Goal: Task Accomplishment & Management: Manage account settings

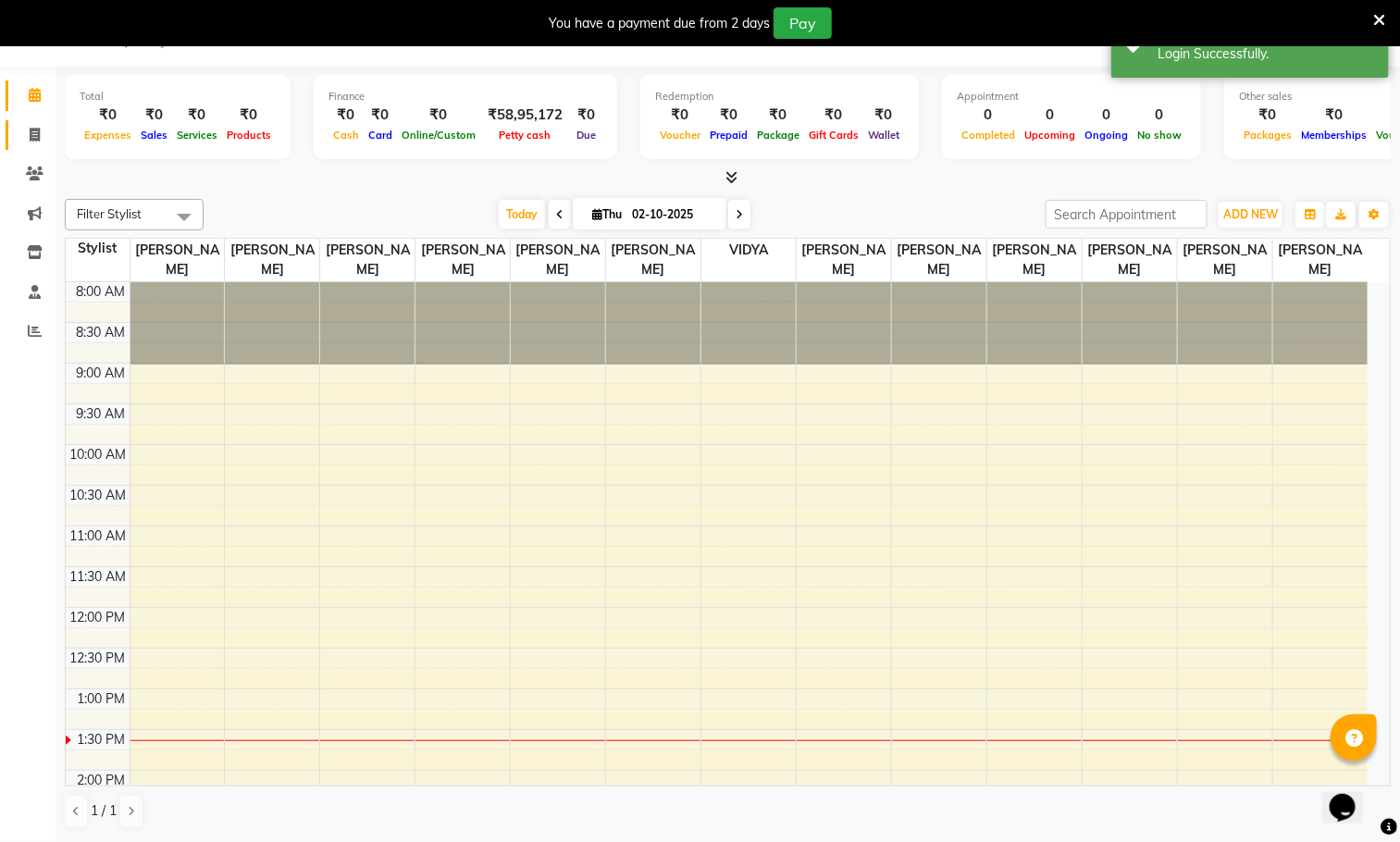
click at [37, 128] on icon at bounding box center [35, 135] width 11 height 13
select select "service"
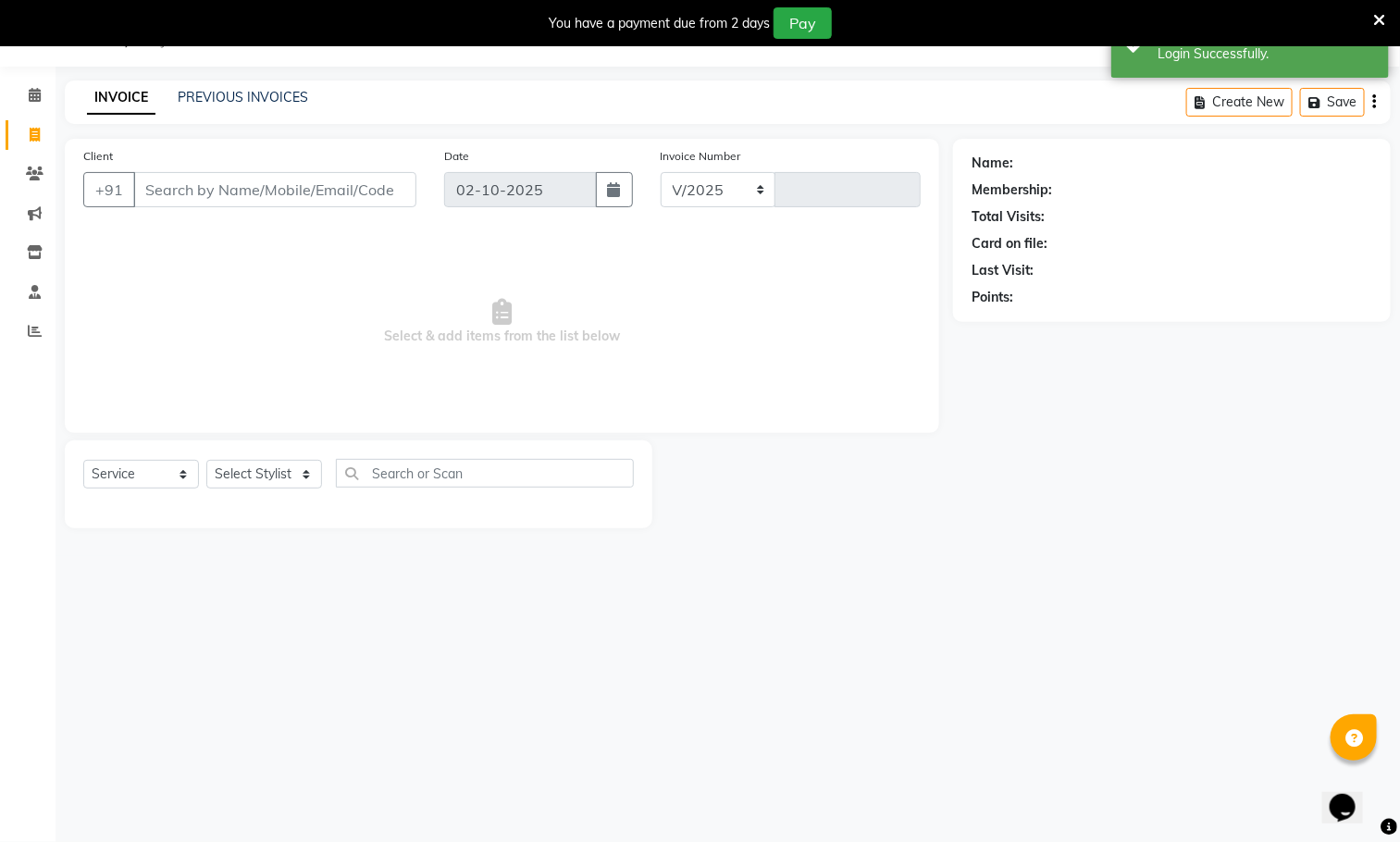
select select "5659"
type input "1640"
click at [262, 92] on link "PREVIOUS INVOICES" at bounding box center [242, 96] width 130 height 16
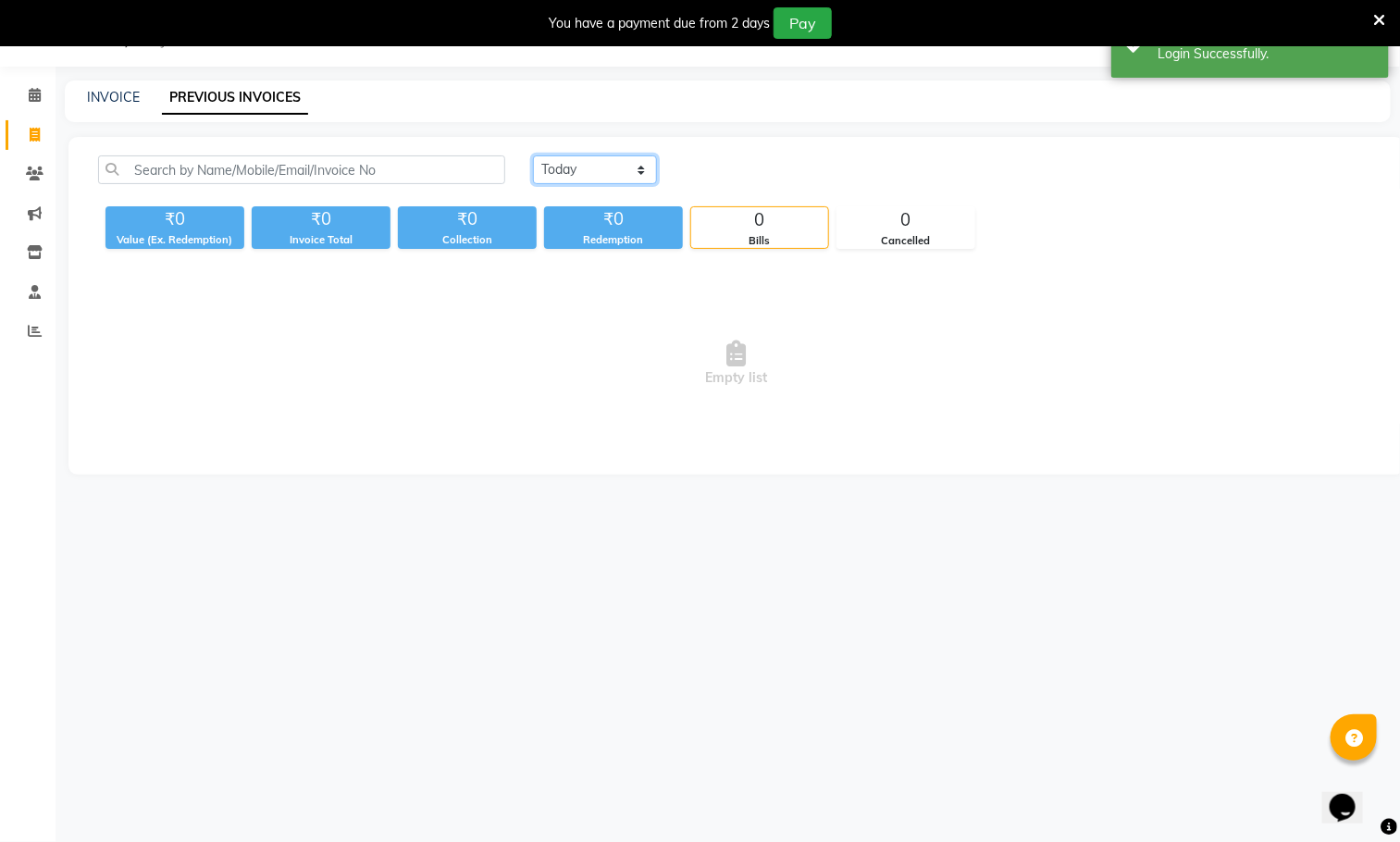
click at [597, 175] on select "[DATE] [DATE] Custom Range" at bounding box center [594, 170] width 124 height 29
select select "[DATE]"
click at [533, 155] on select "[DATE] [DATE] Custom Range" at bounding box center [594, 170] width 124 height 29
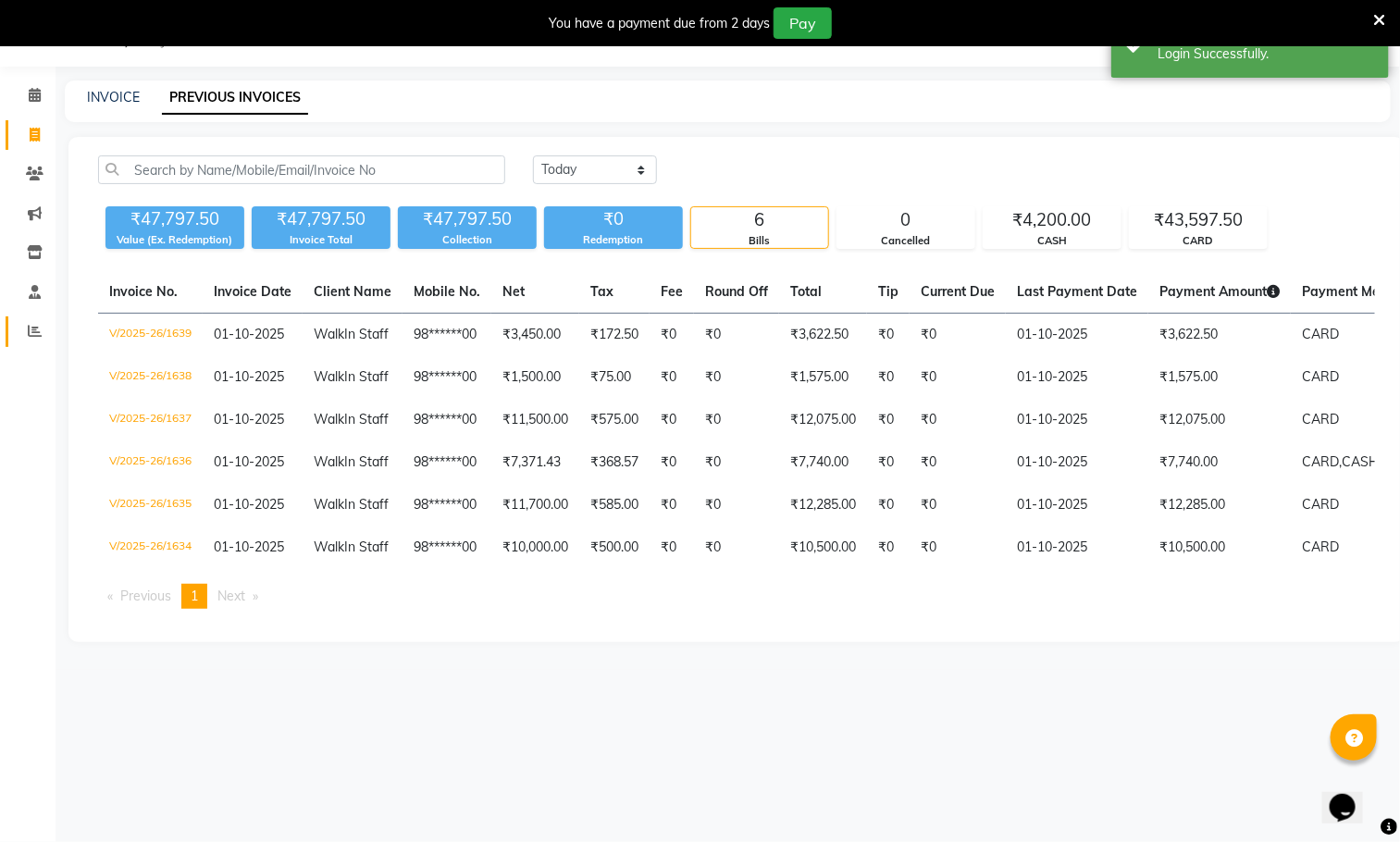
click at [34, 330] on icon at bounding box center [35, 330] width 13 height 13
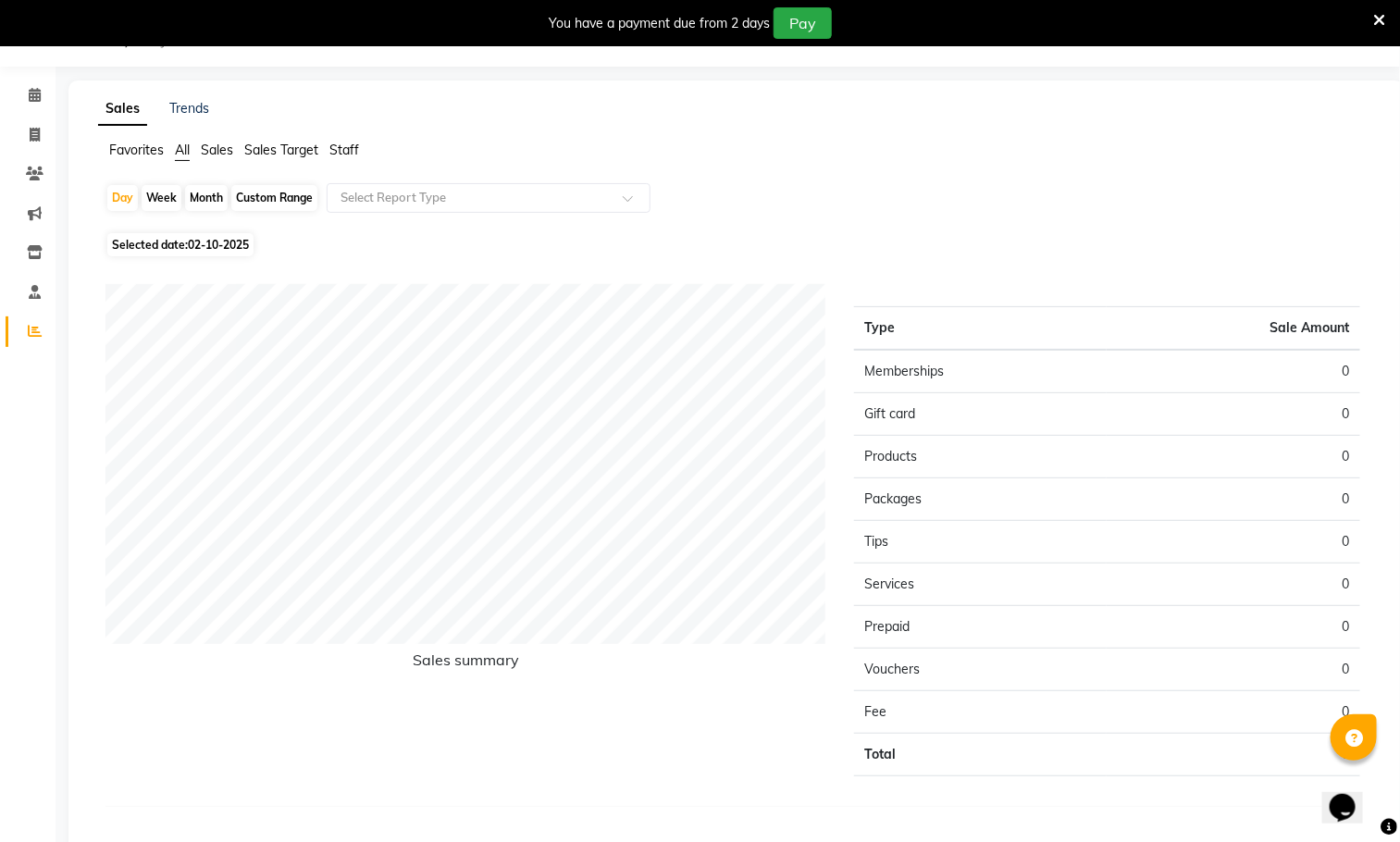
click at [351, 142] on span "Staff" at bounding box center [344, 149] width 30 height 16
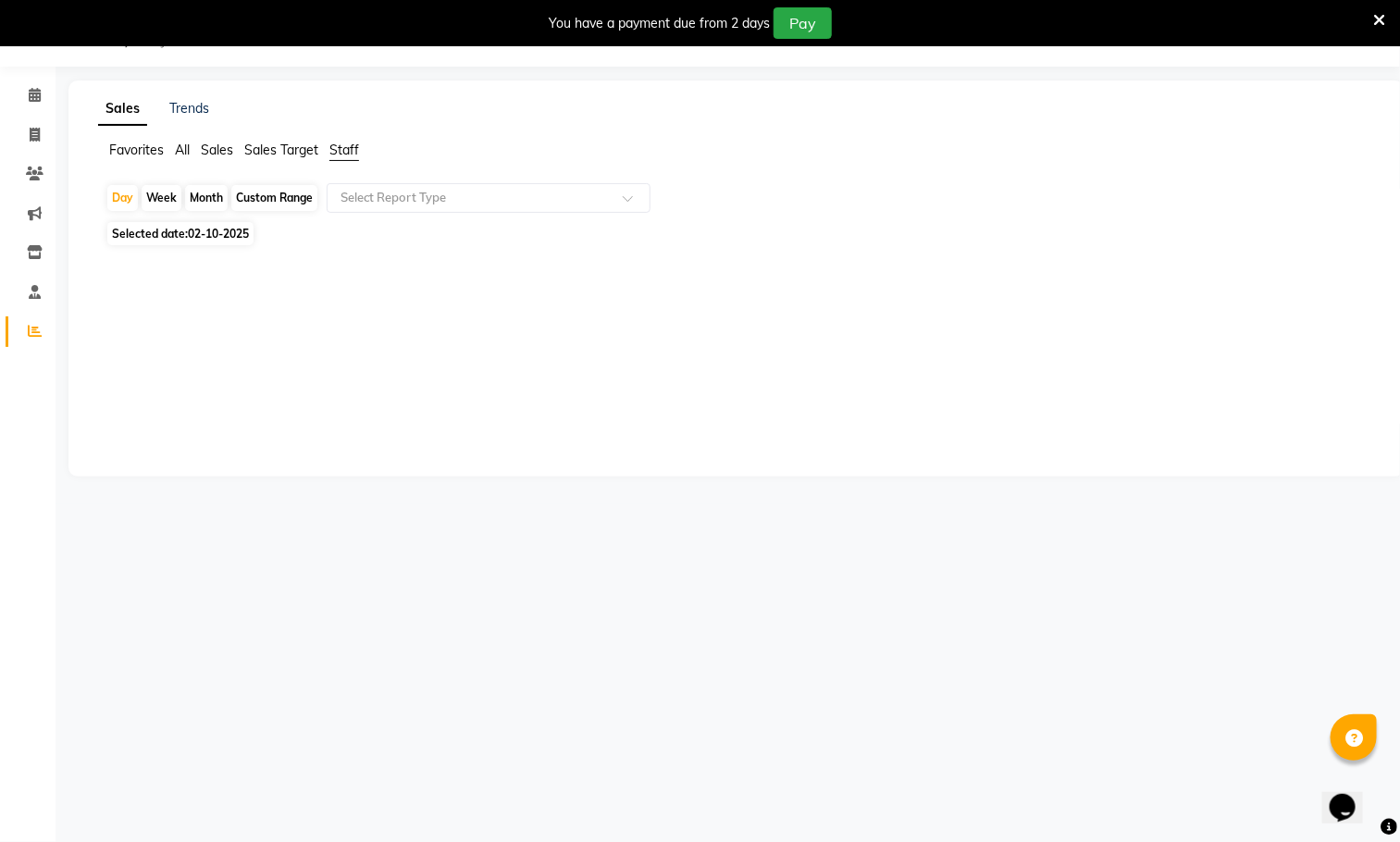
click at [161, 198] on div "Week" at bounding box center [161, 197] width 40 height 26
select select "10"
select select "2025"
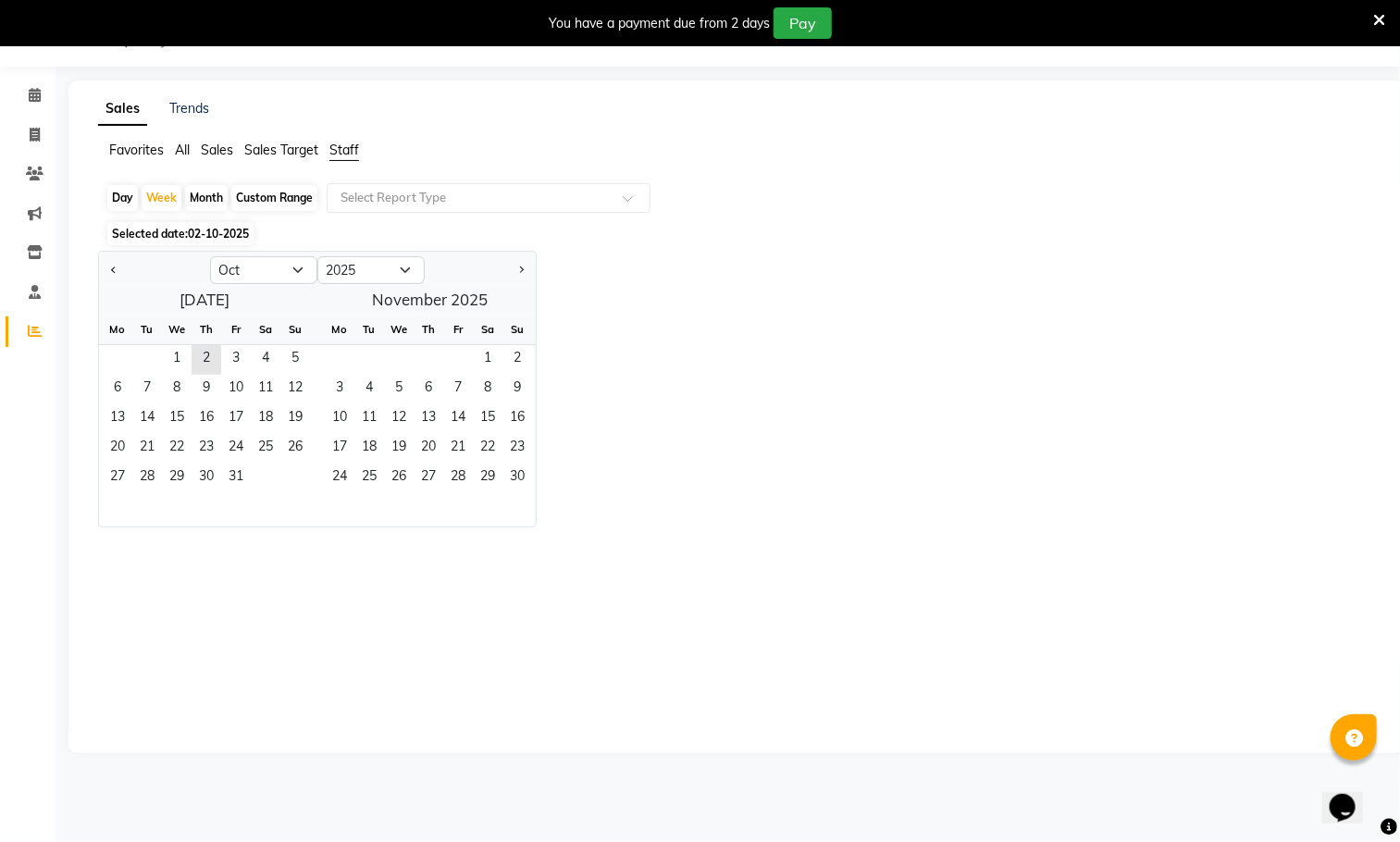
click at [212, 196] on div "Month" at bounding box center [206, 197] width 42 height 26
select select "10"
select select "2025"
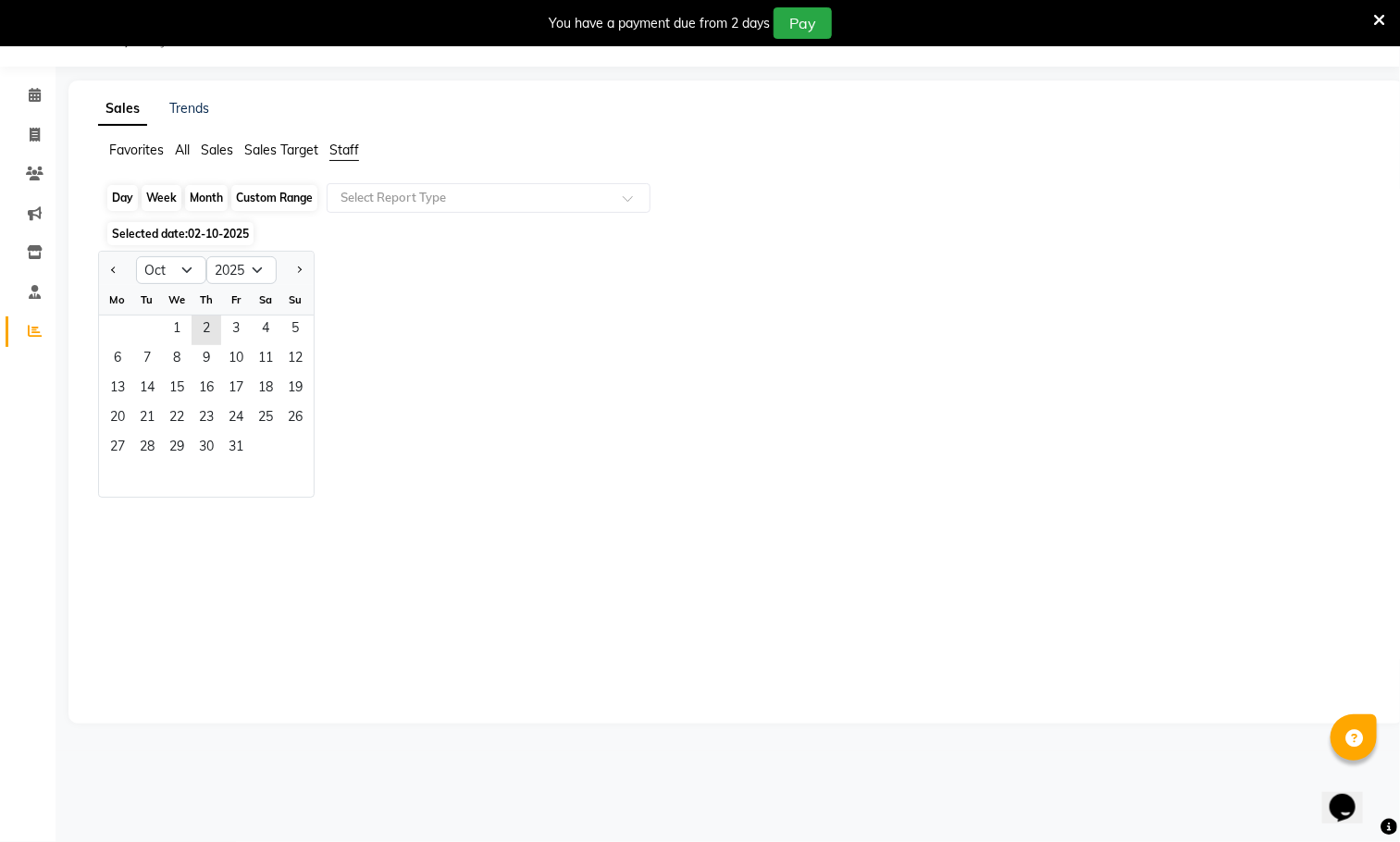
click at [205, 198] on div "Month" at bounding box center [206, 197] width 42 height 26
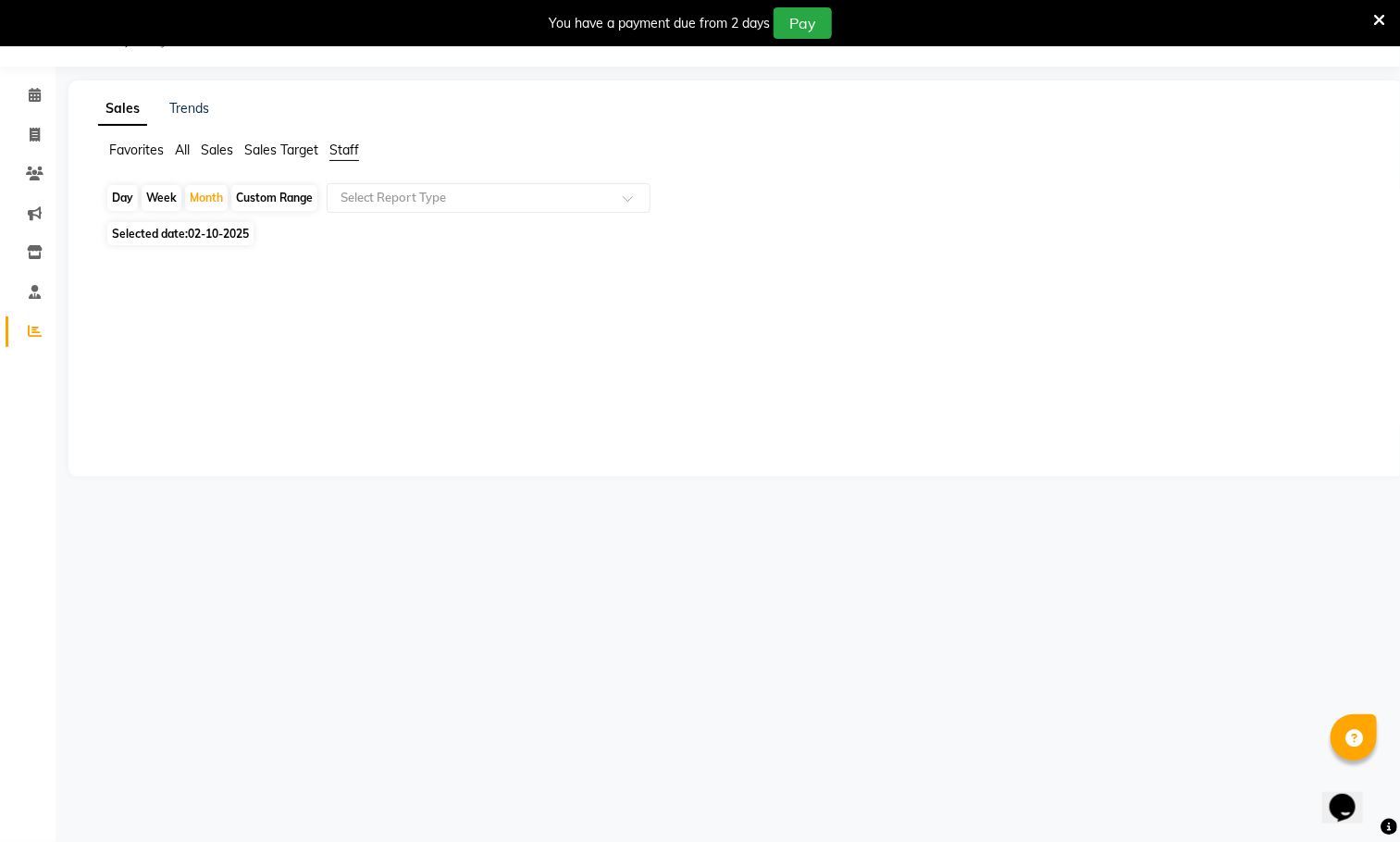
click at [351, 142] on span "Staff" at bounding box center [344, 149] width 30 height 16
click at [123, 197] on div "Day" at bounding box center [122, 197] width 31 height 26
select select "10"
select select "2025"
click at [212, 202] on div "Month" at bounding box center [206, 197] width 42 height 26
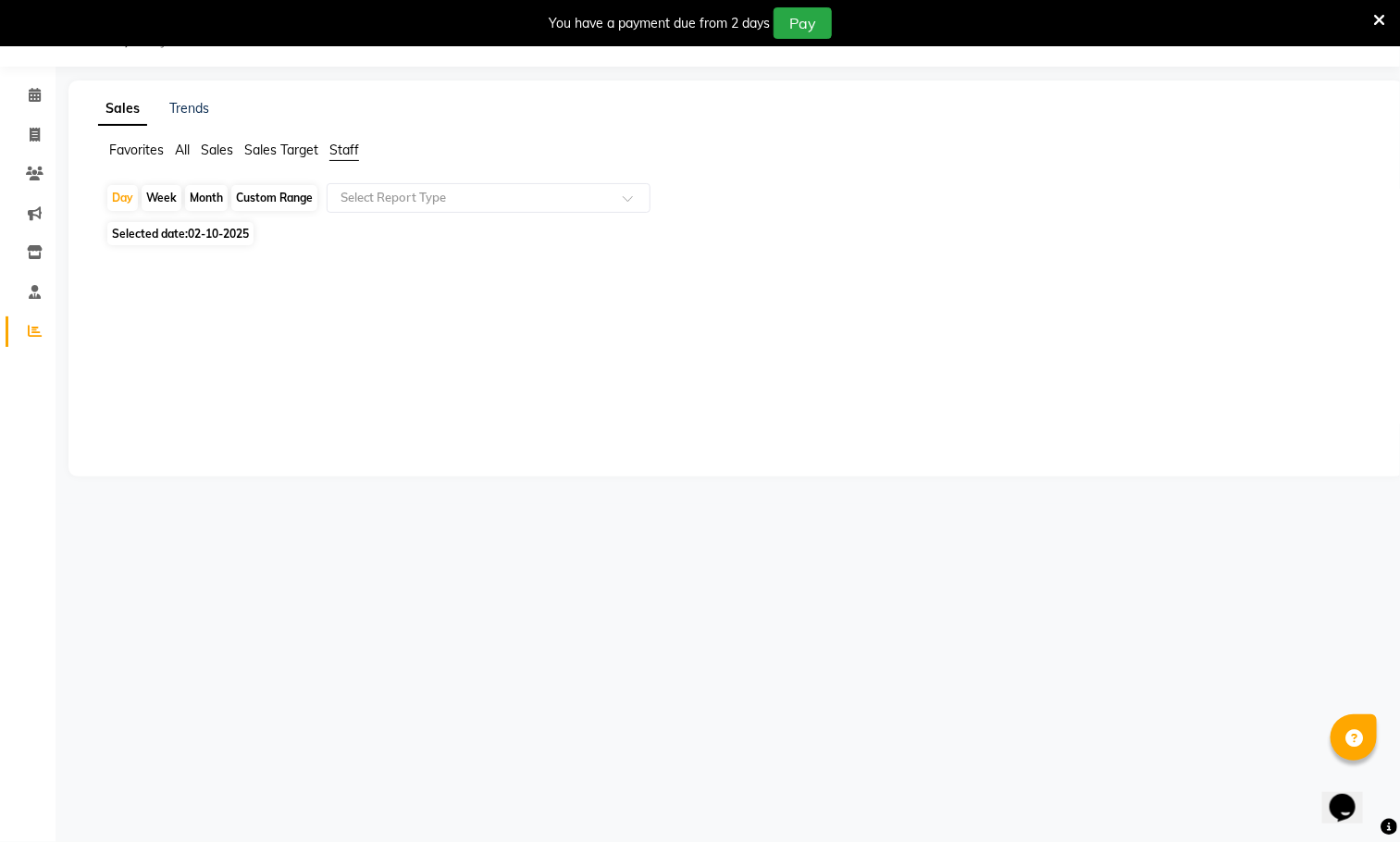
select select "10"
select select "2025"
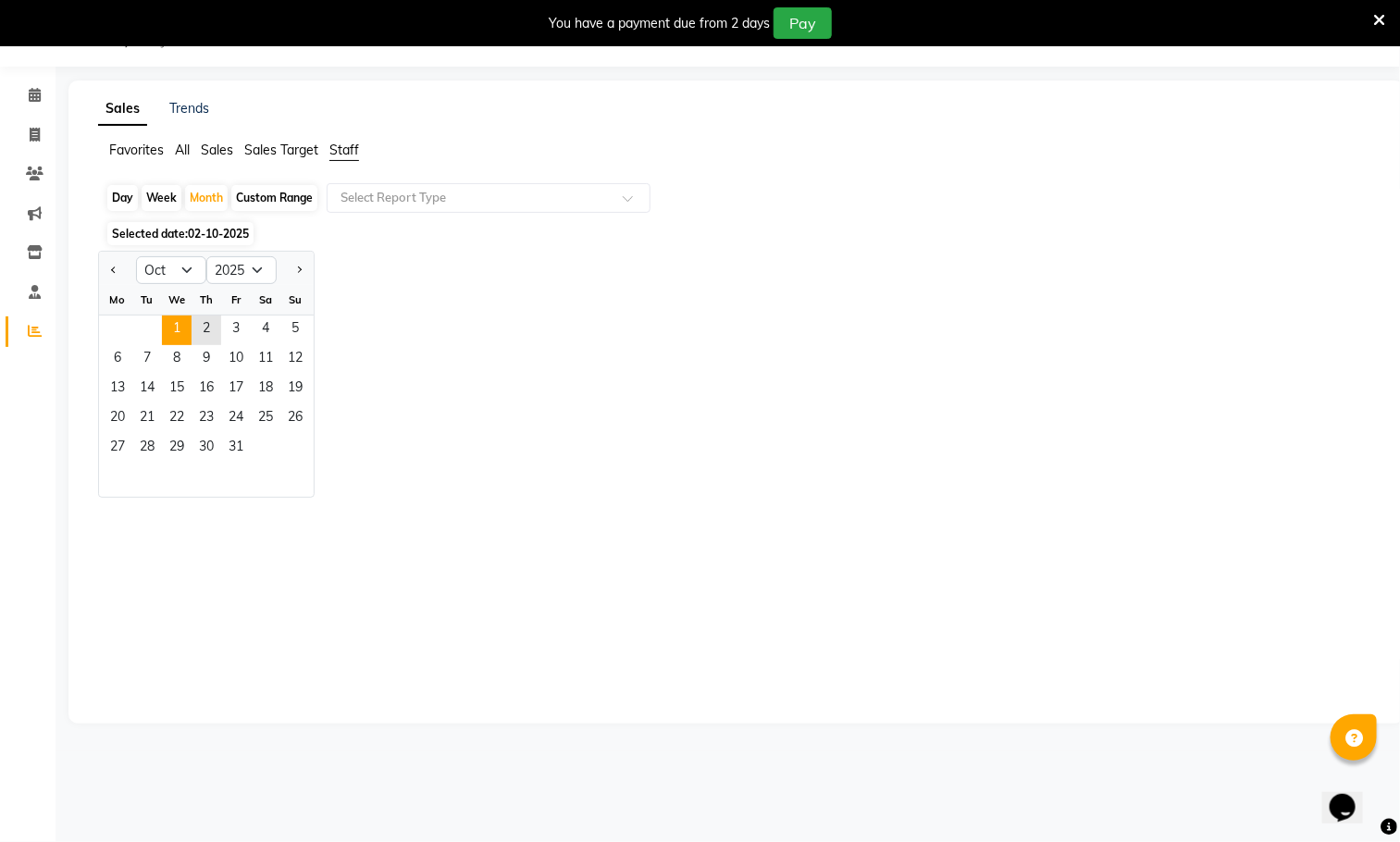
click at [178, 328] on span "1" at bounding box center [176, 330] width 30 height 30
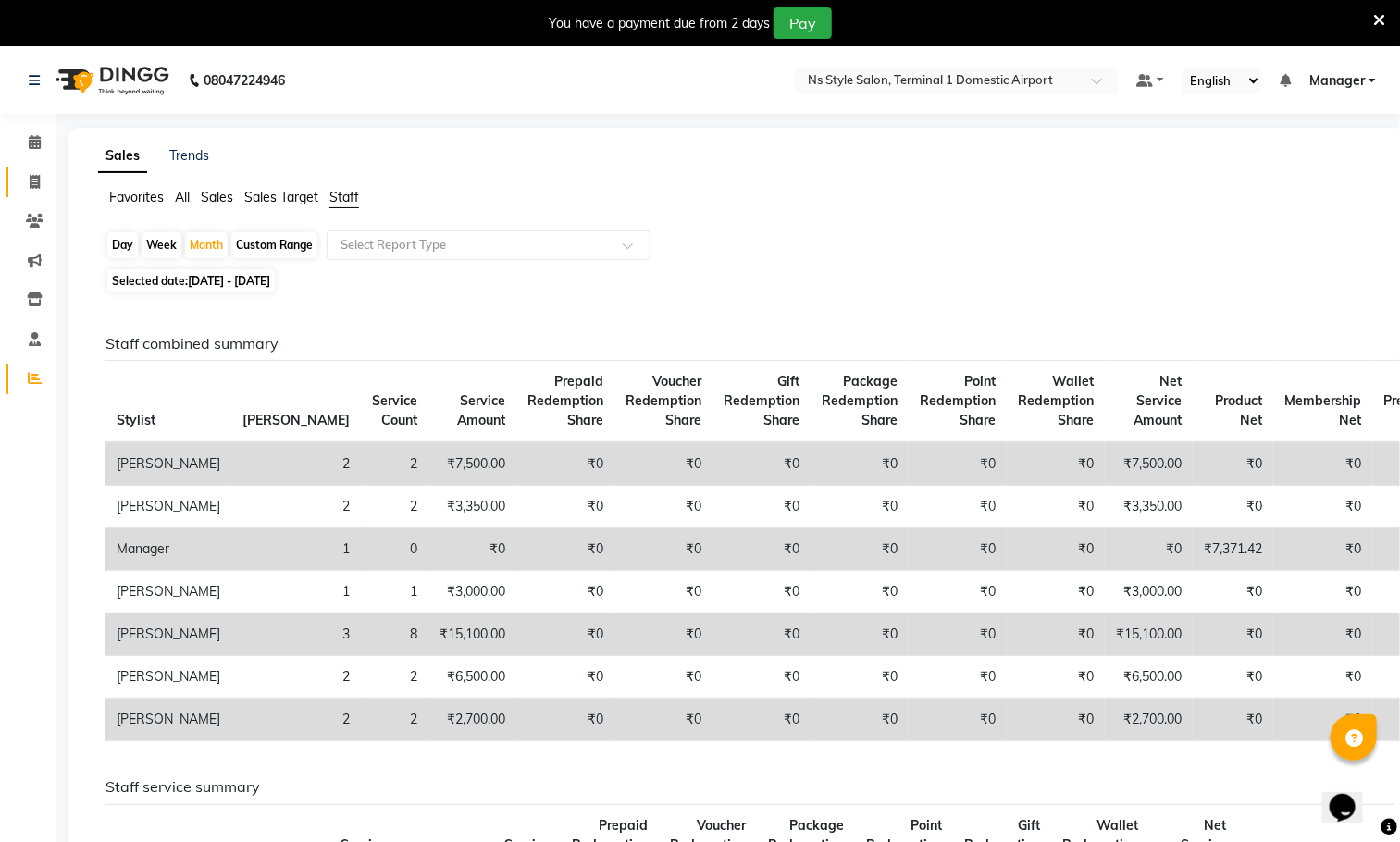
click at [35, 180] on icon at bounding box center [35, 182] width 11 height 13
select select "service"
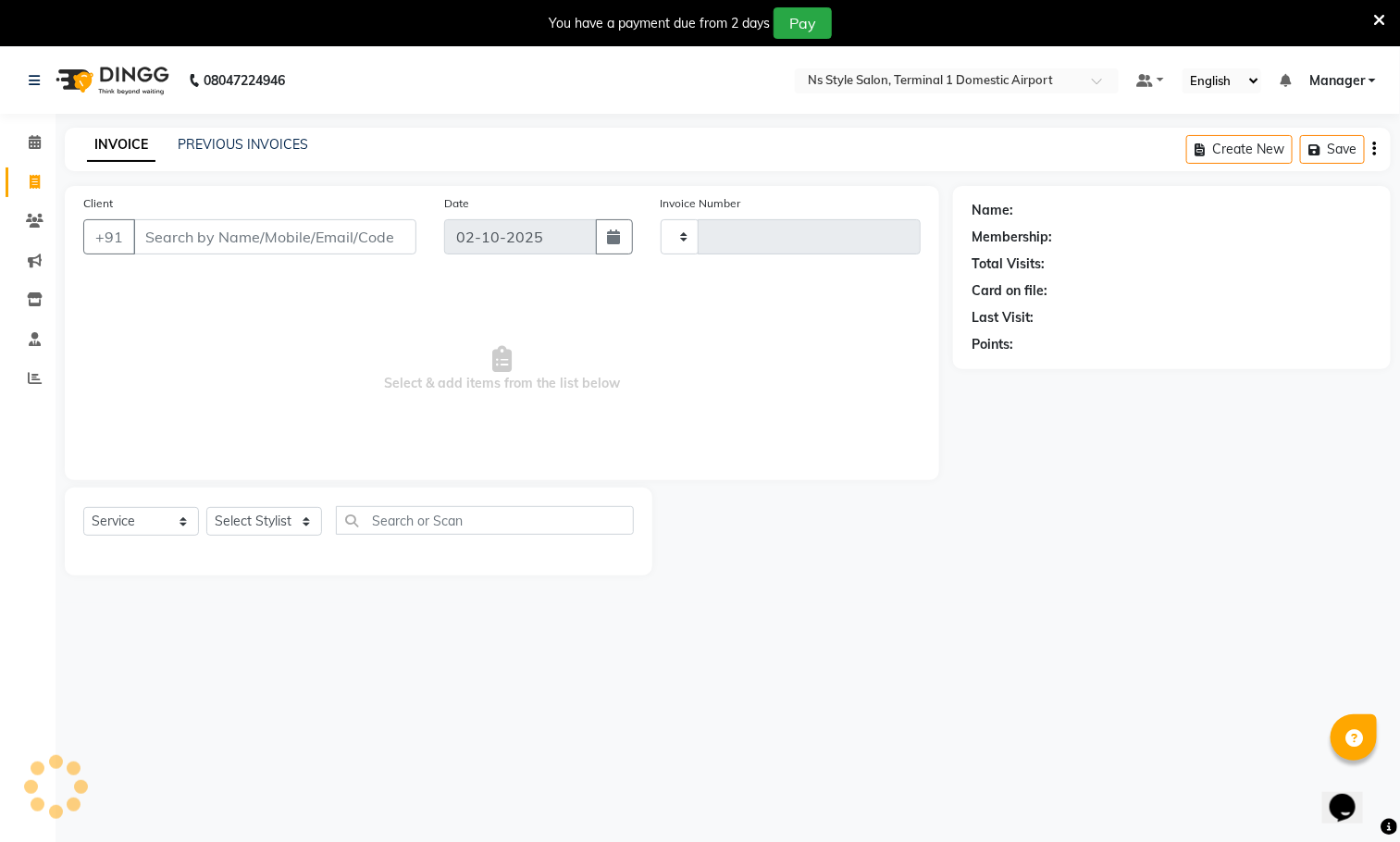
scroll to position [47, 0]
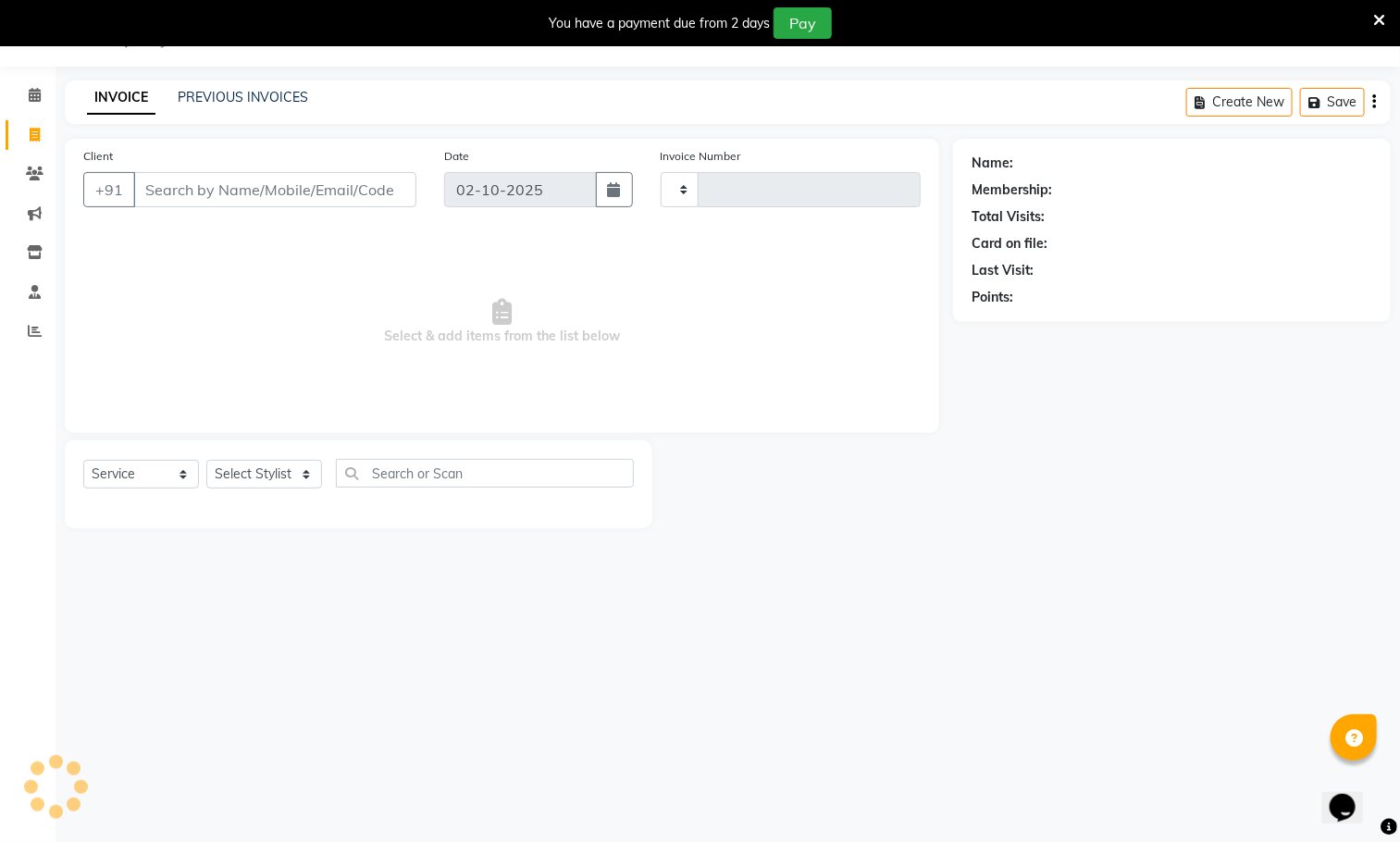
type input "1640"
select select "5659"
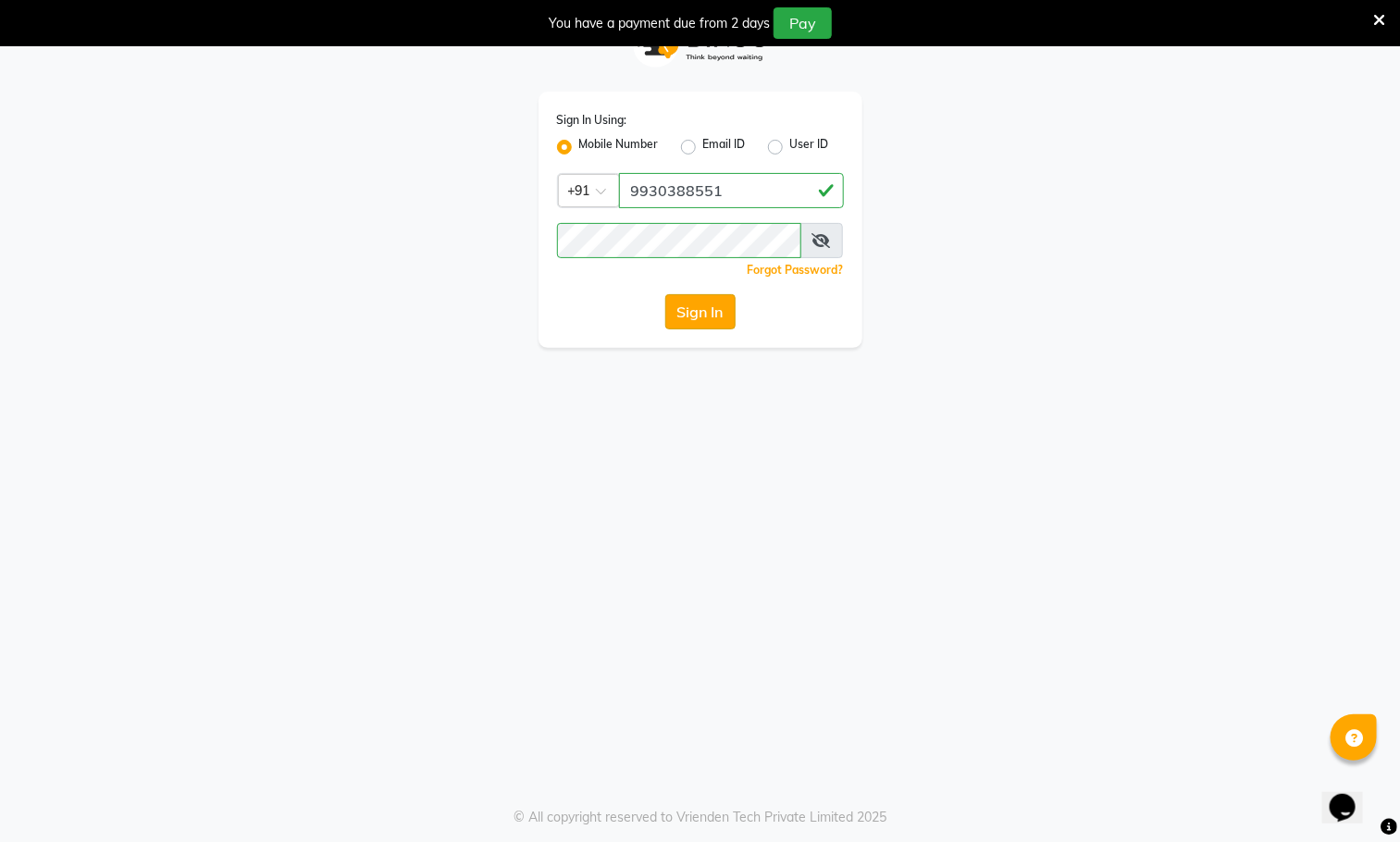
click at [727, 303] on button "Sign In" at bounding box center [700, 311] width 70 height 36
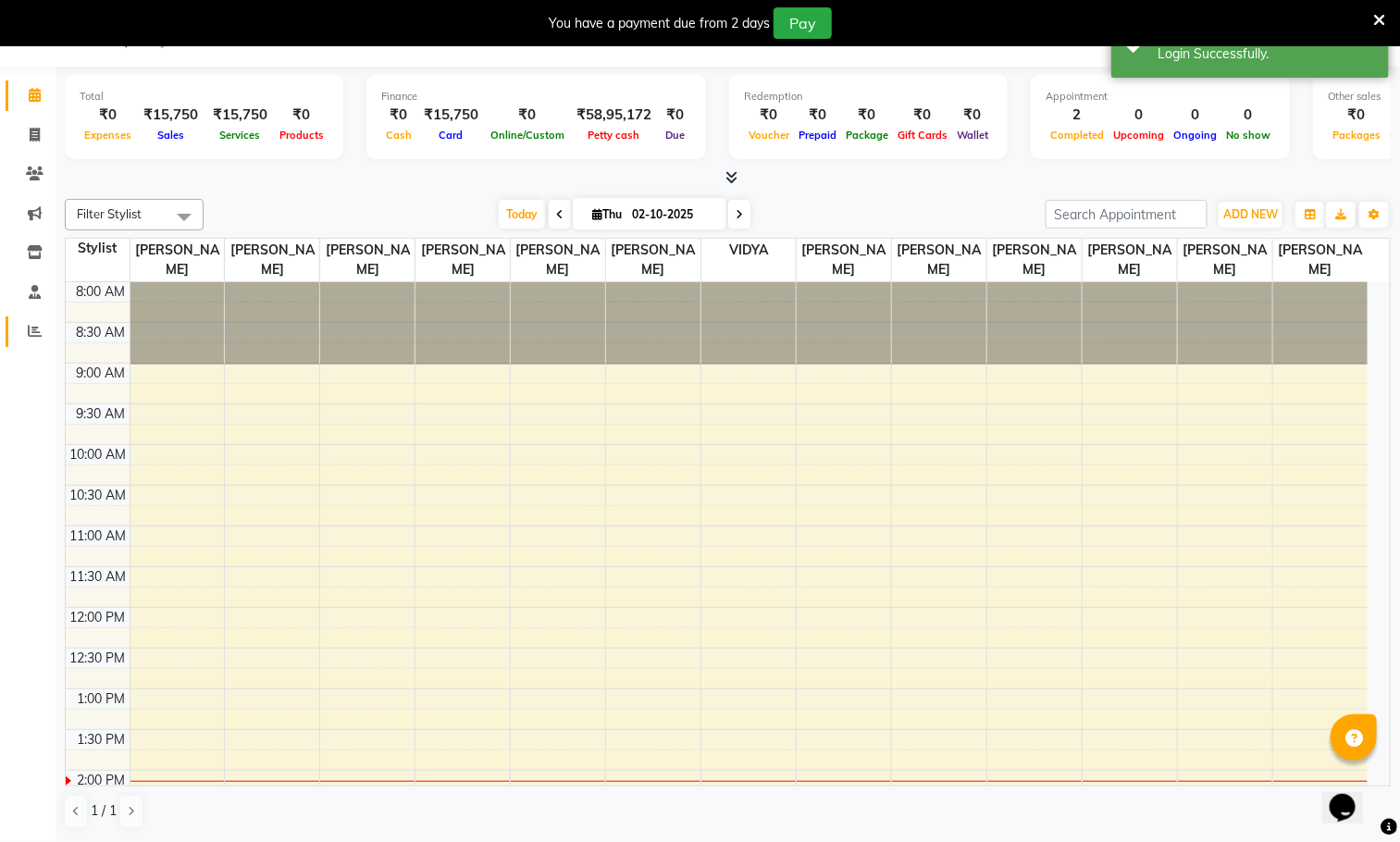
click at [34, 330] on icon at bounding box center [35, 330] width 13 height 13
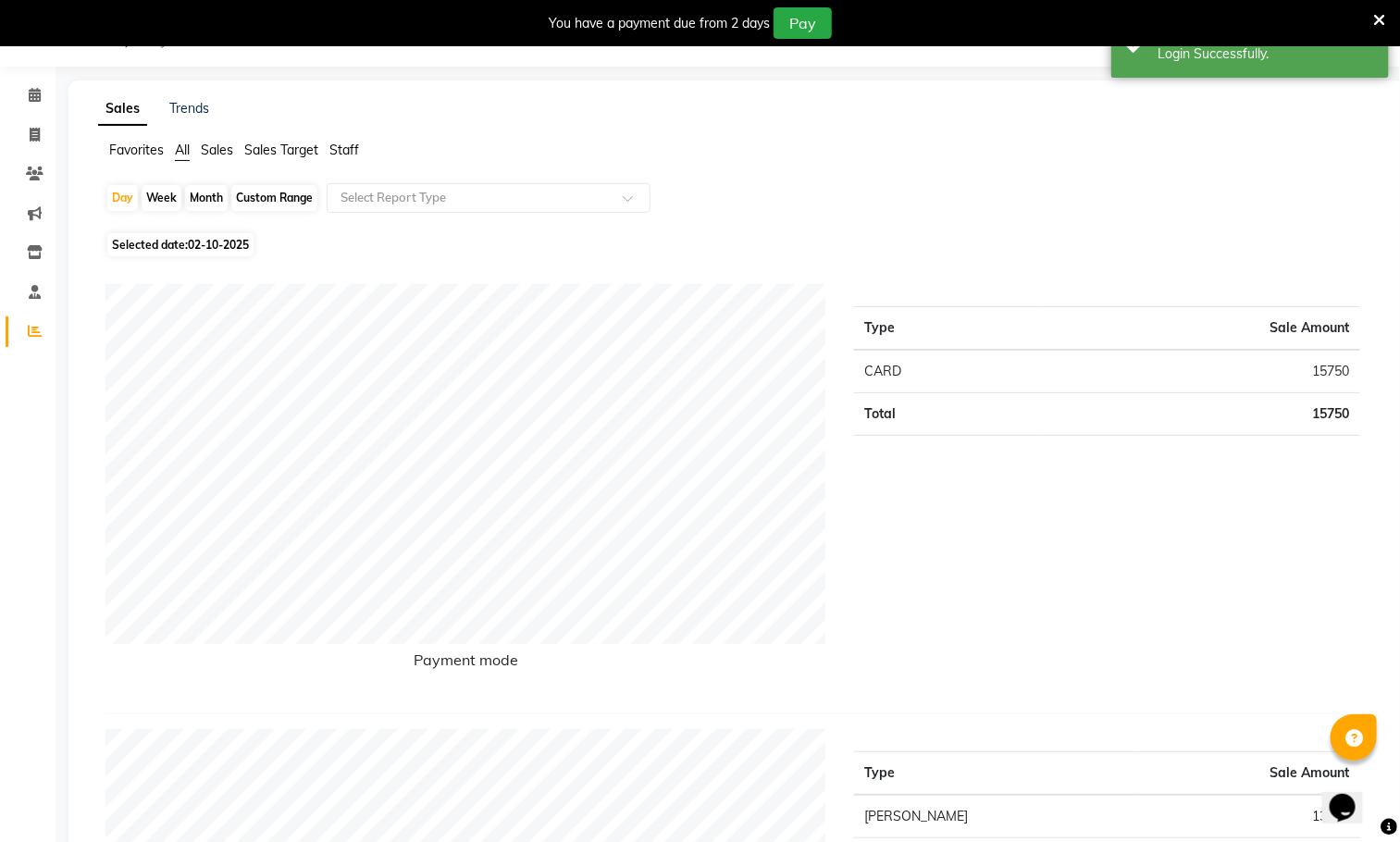
click at [342, 148] on span "Staff" at bounding box center [344, 149] width 30 height 16
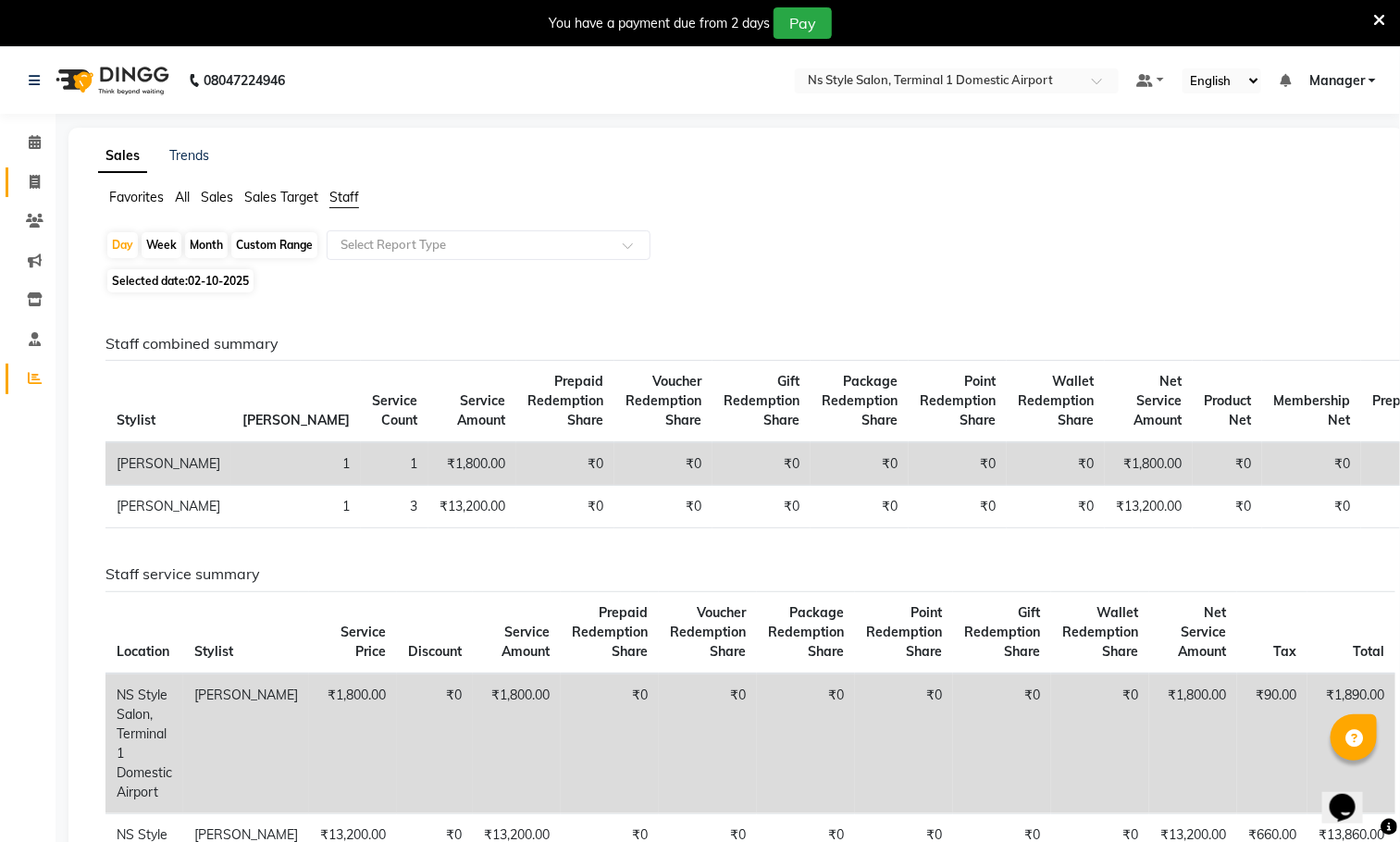
click at [35, 180] on icon at bounding box center [35, 182] width 11 height 13
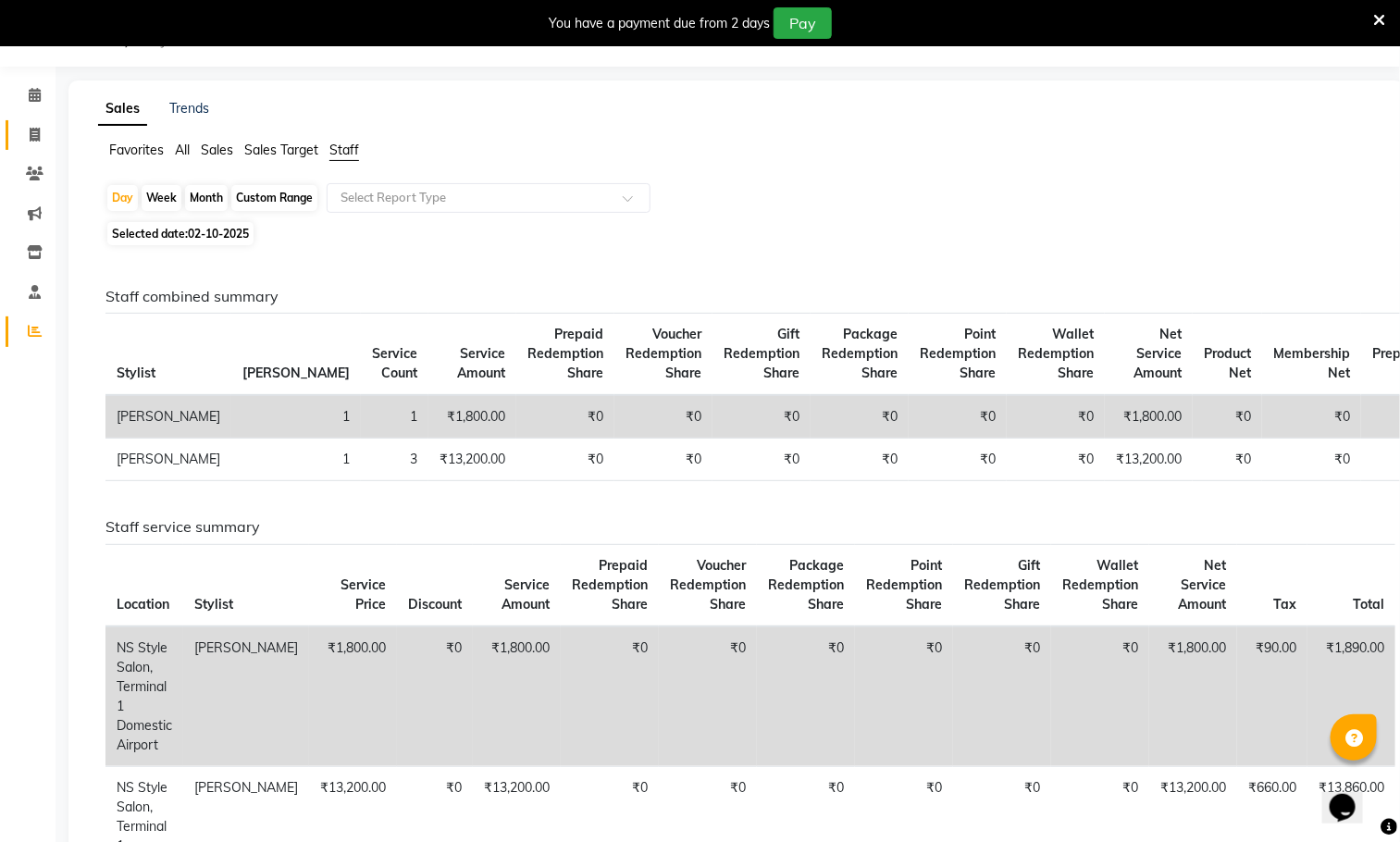
select select "5659"
select select "service"
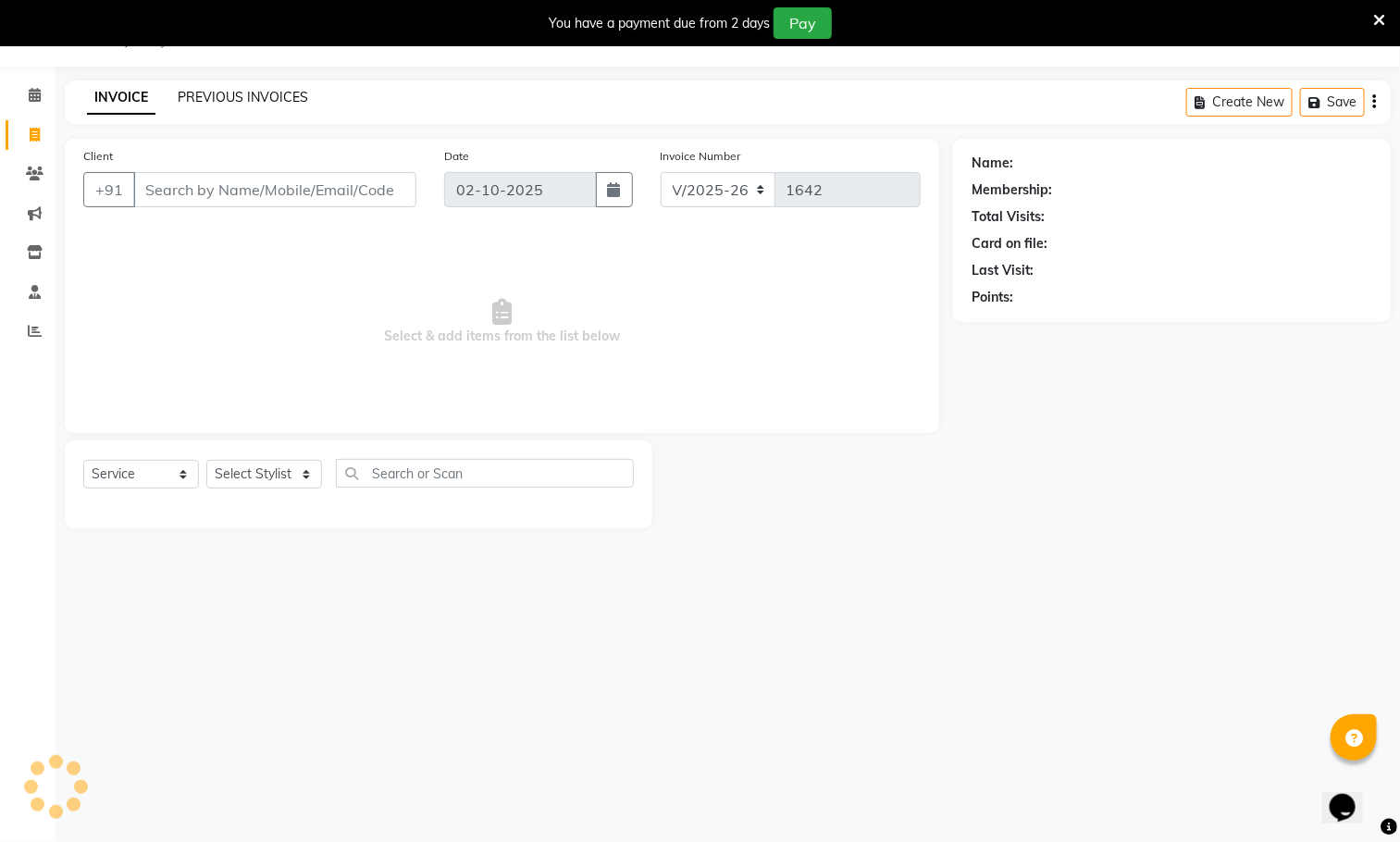
click at [278, 97] on link "PREVIOUS INVOICES" at bounding box center [242, 96] width 130 height 16
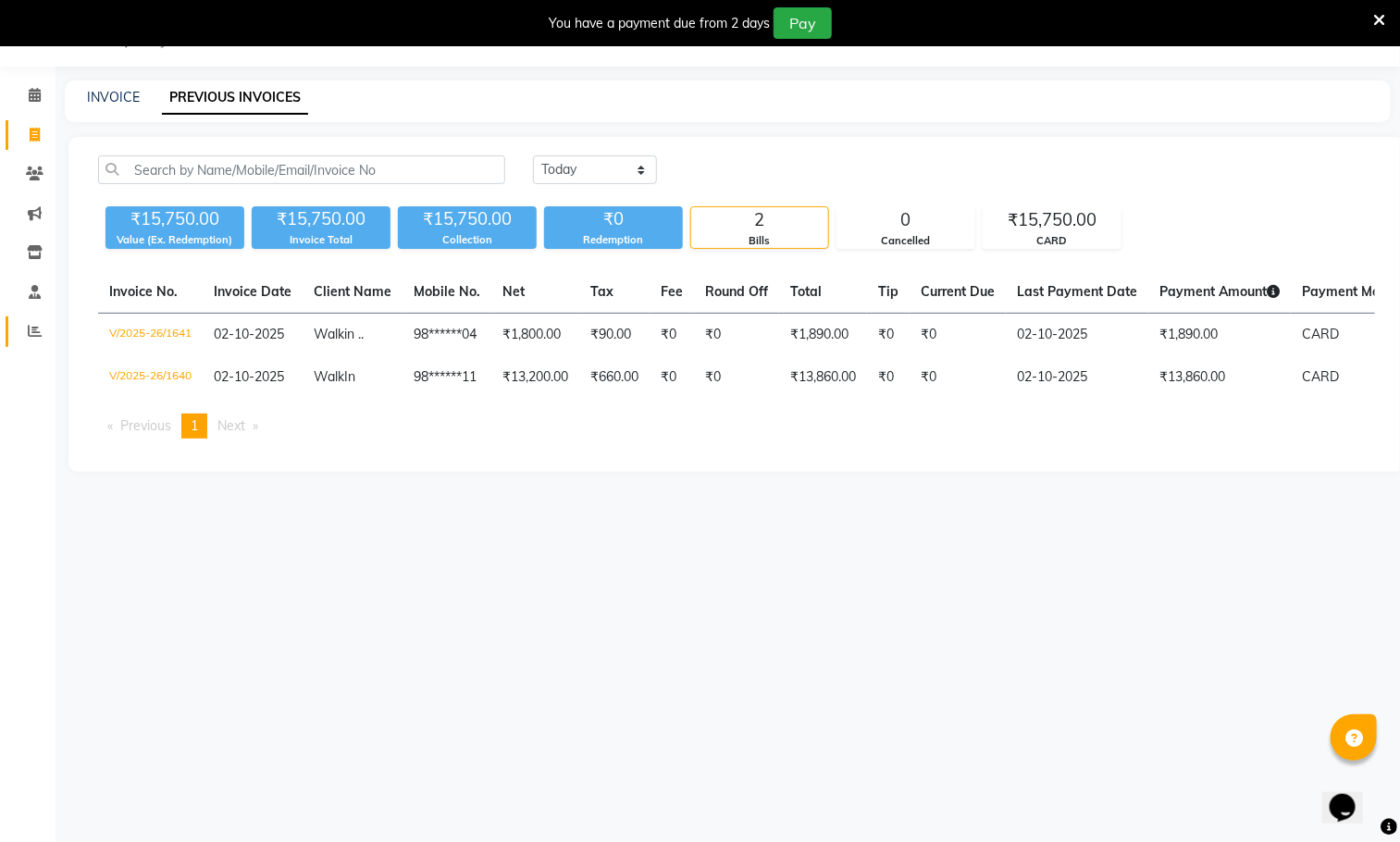
click at [35, 336] on icon at bounding box center [35, 330] width 13 height 13
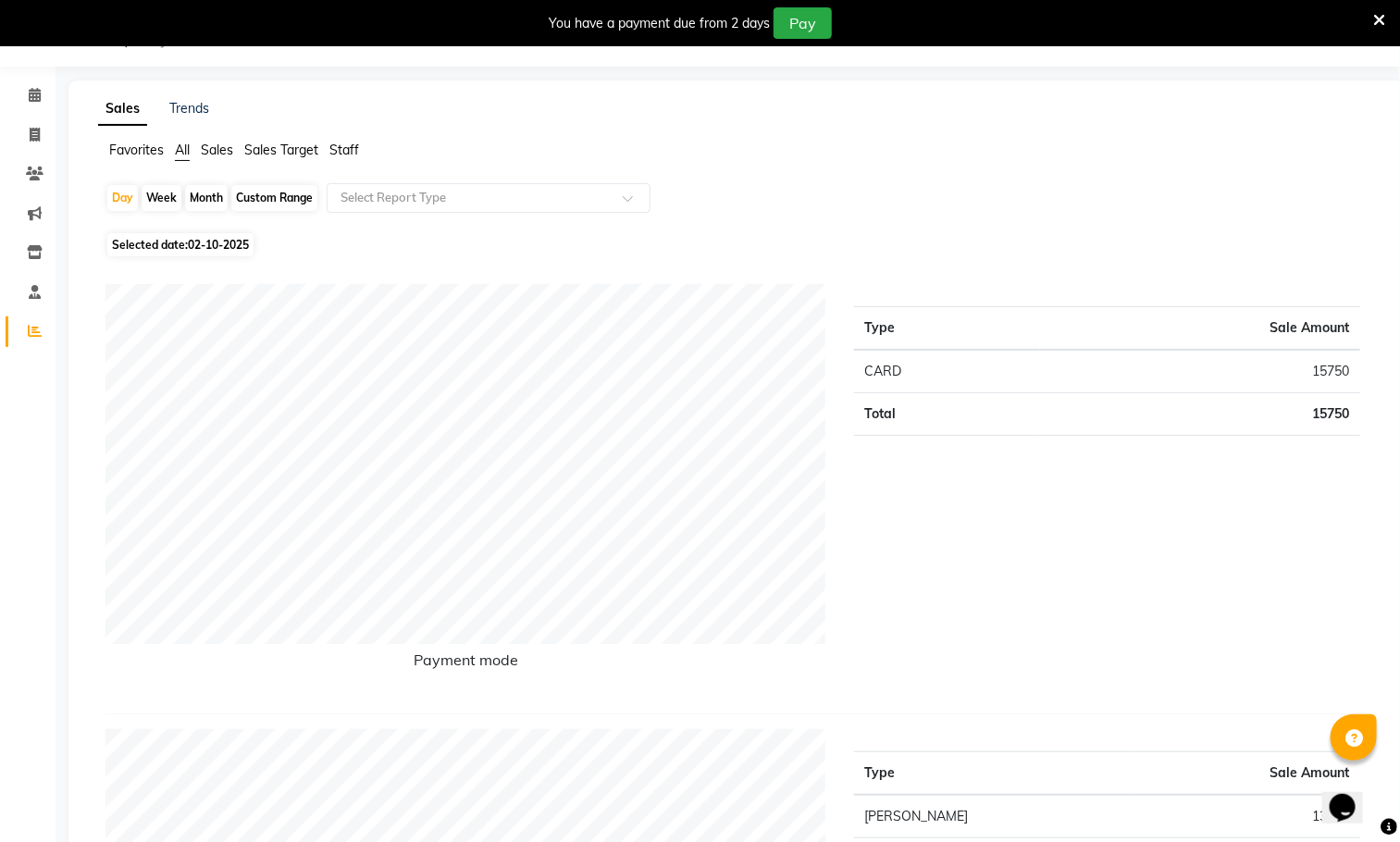
click at [339, 145] on span "Staff" at bounding box center [344, 149] width 30 height 16
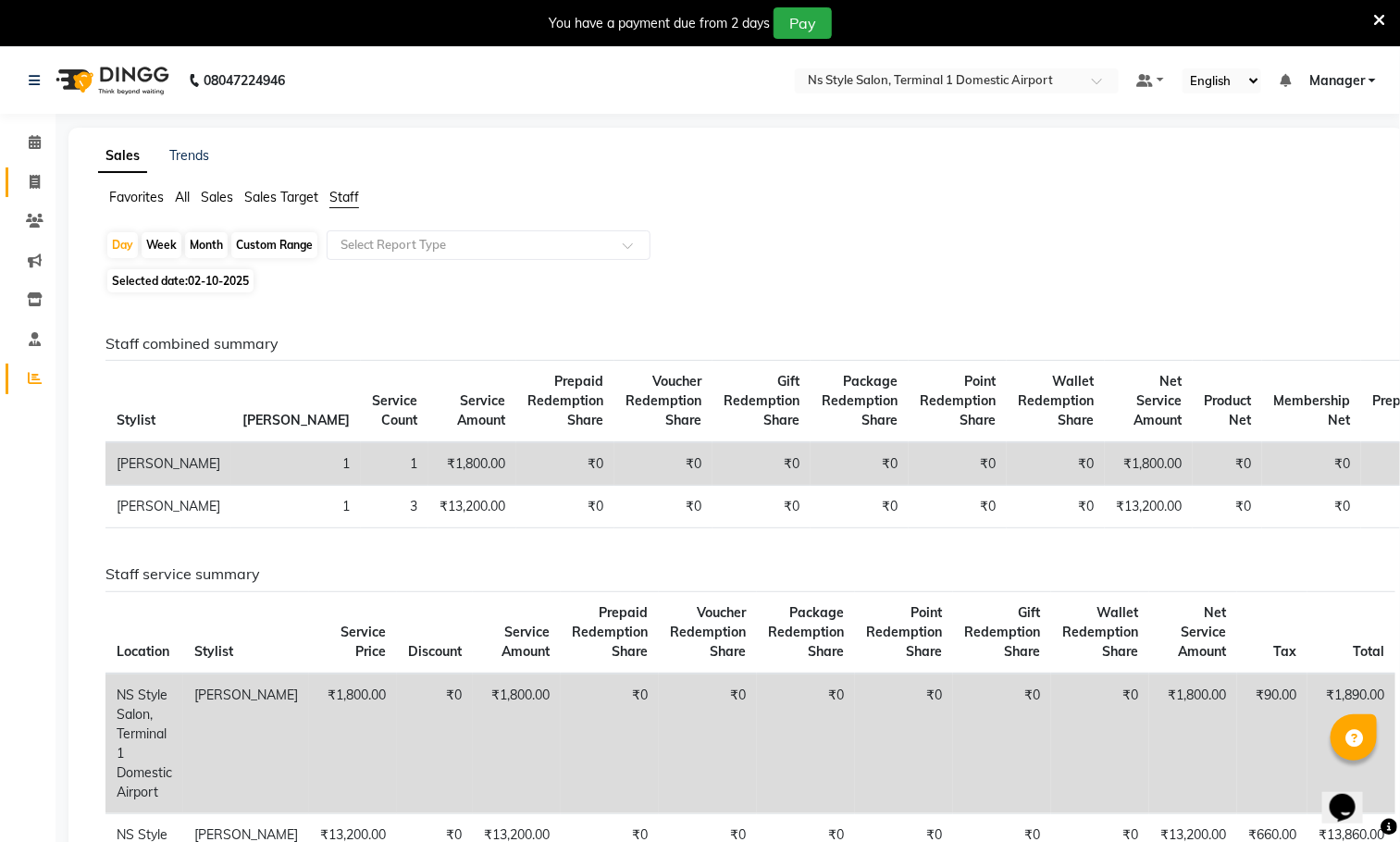
click at [32, 186] on icon at bounding box center [35, 182] width 11 height 13
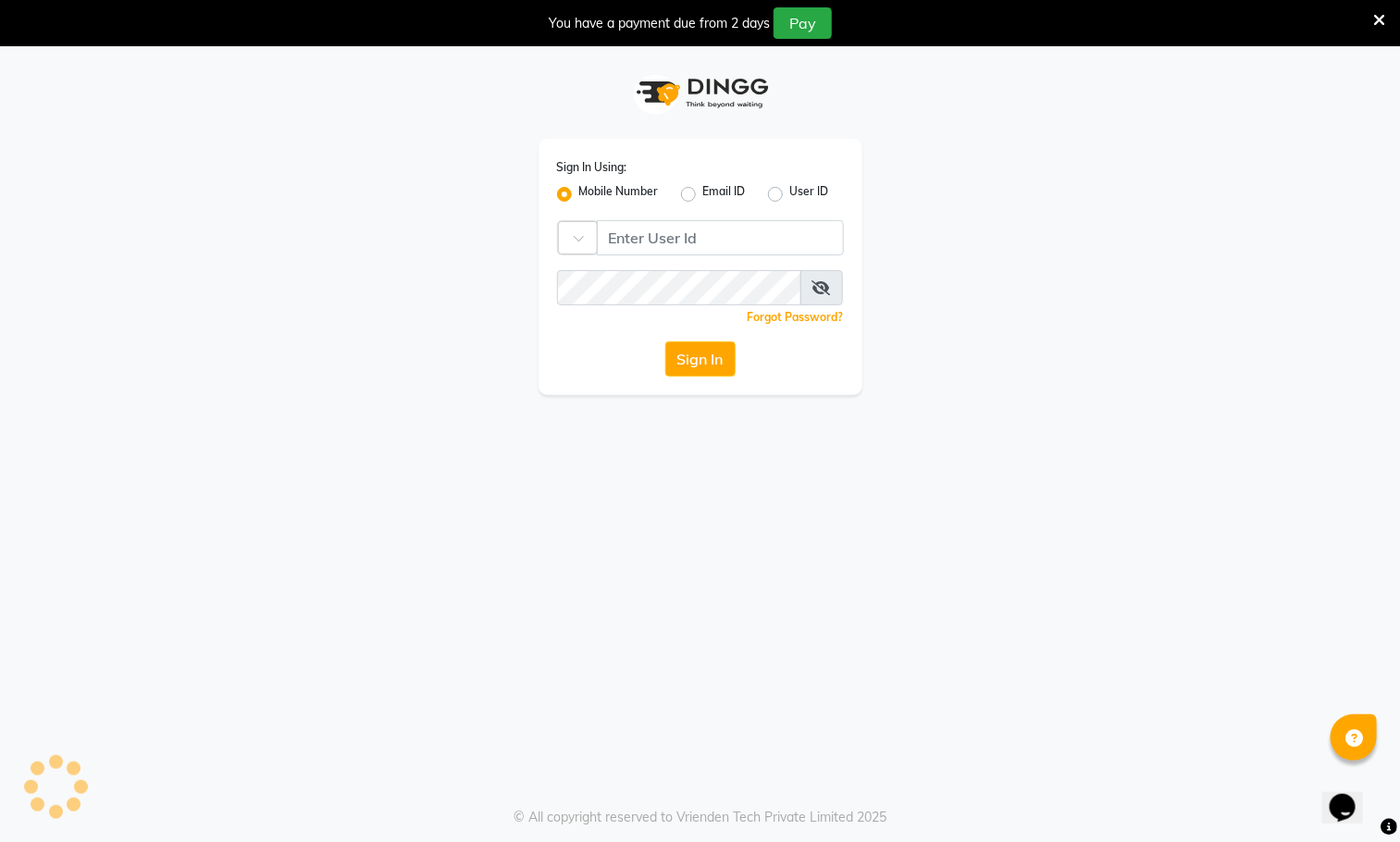
scroll to position [47, 0]
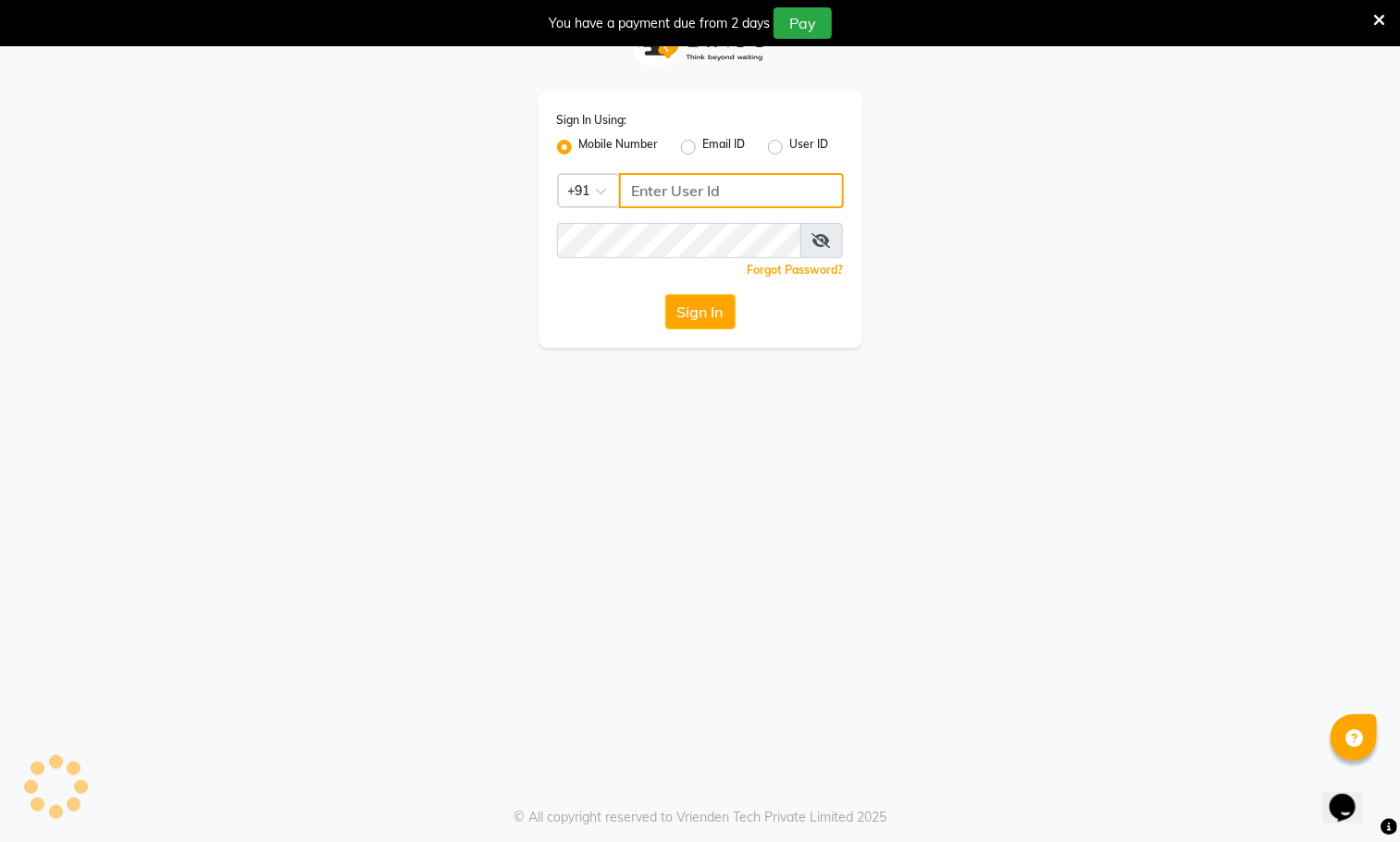
type input "9930388551"
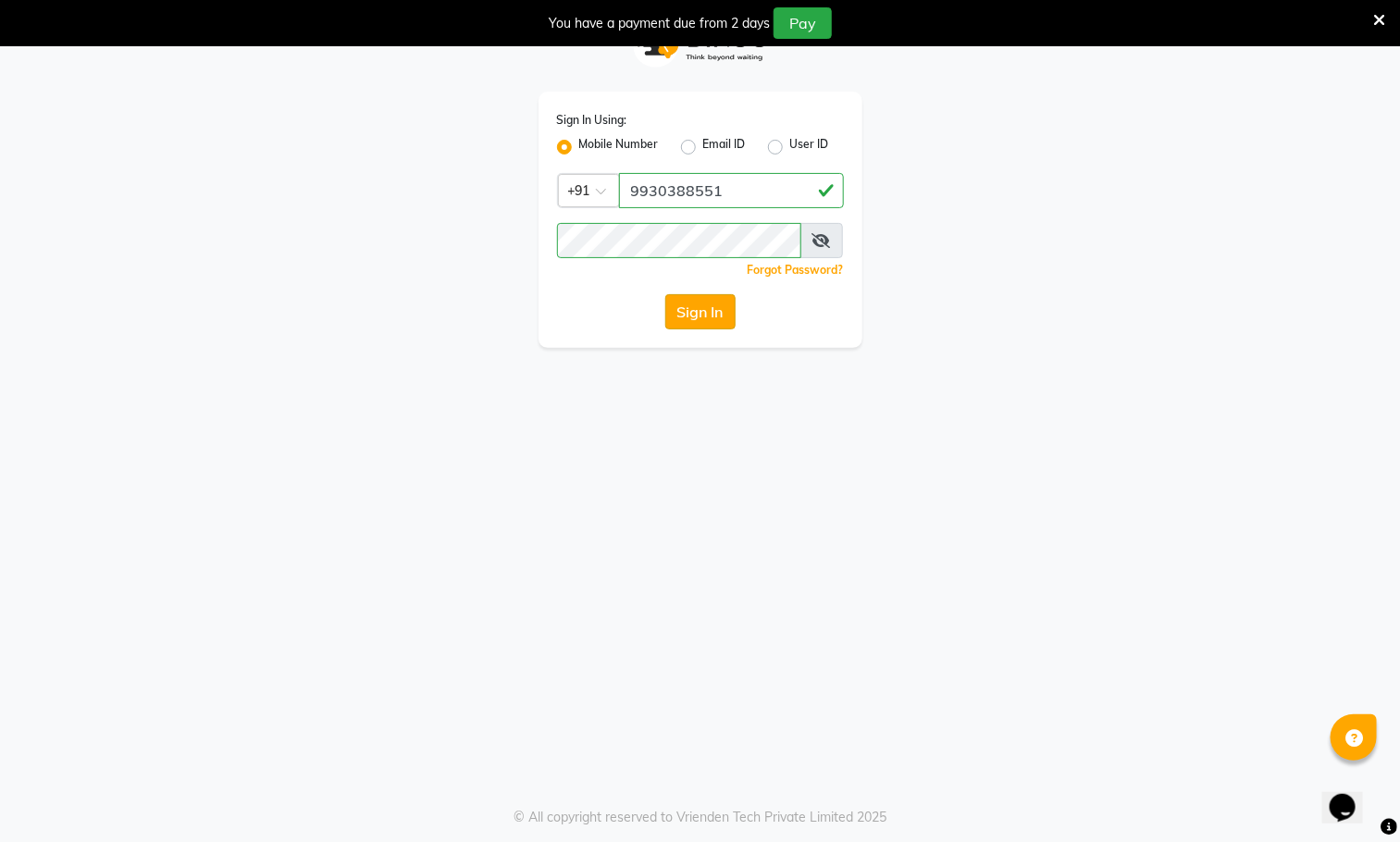
click at [711, 308] on button "Sign In" at bounding box center [700, 311] width 70 height 36
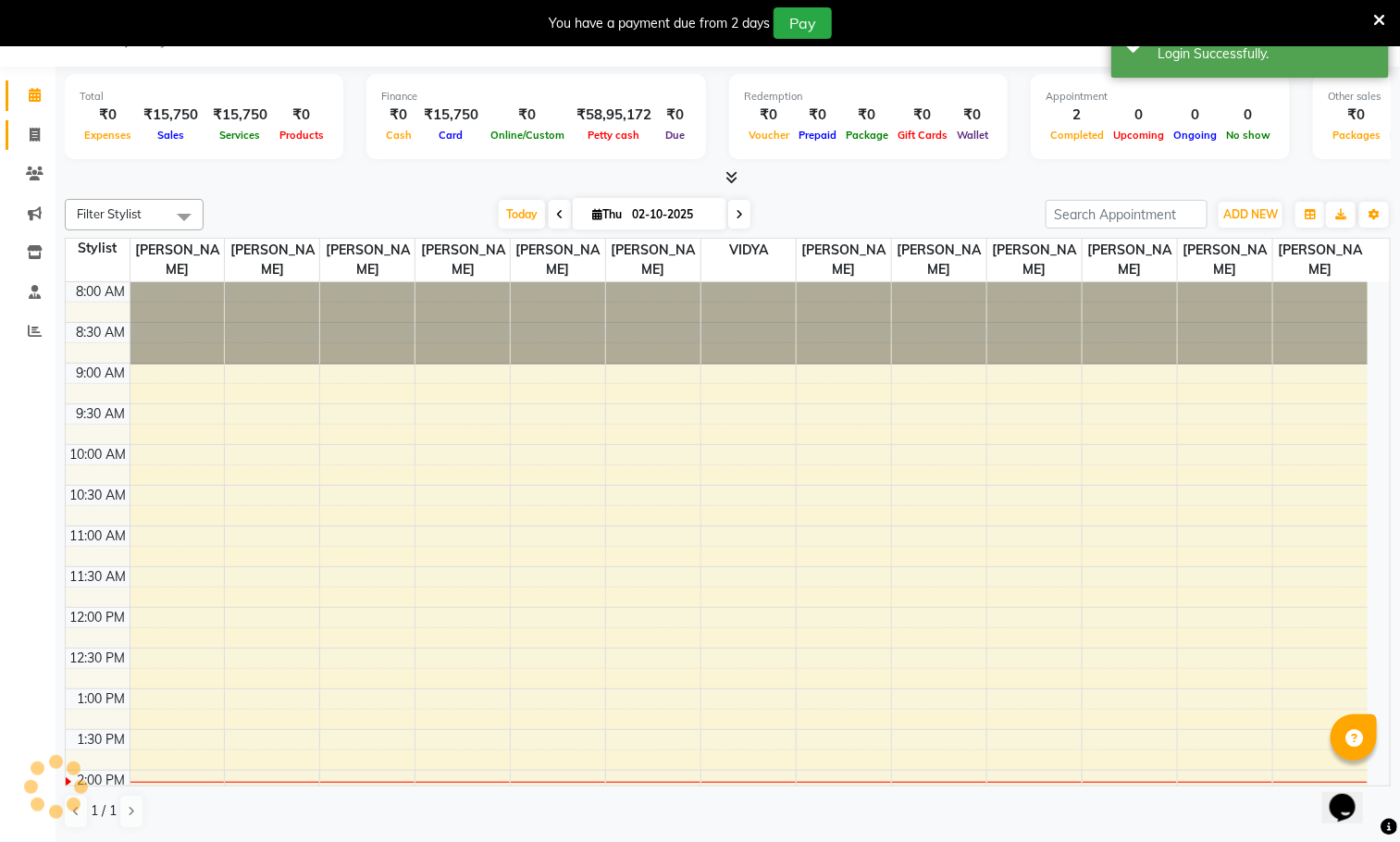
click at [36, 137] on icon at bounding box center [35, 135] width 11 height 13
select select "service"
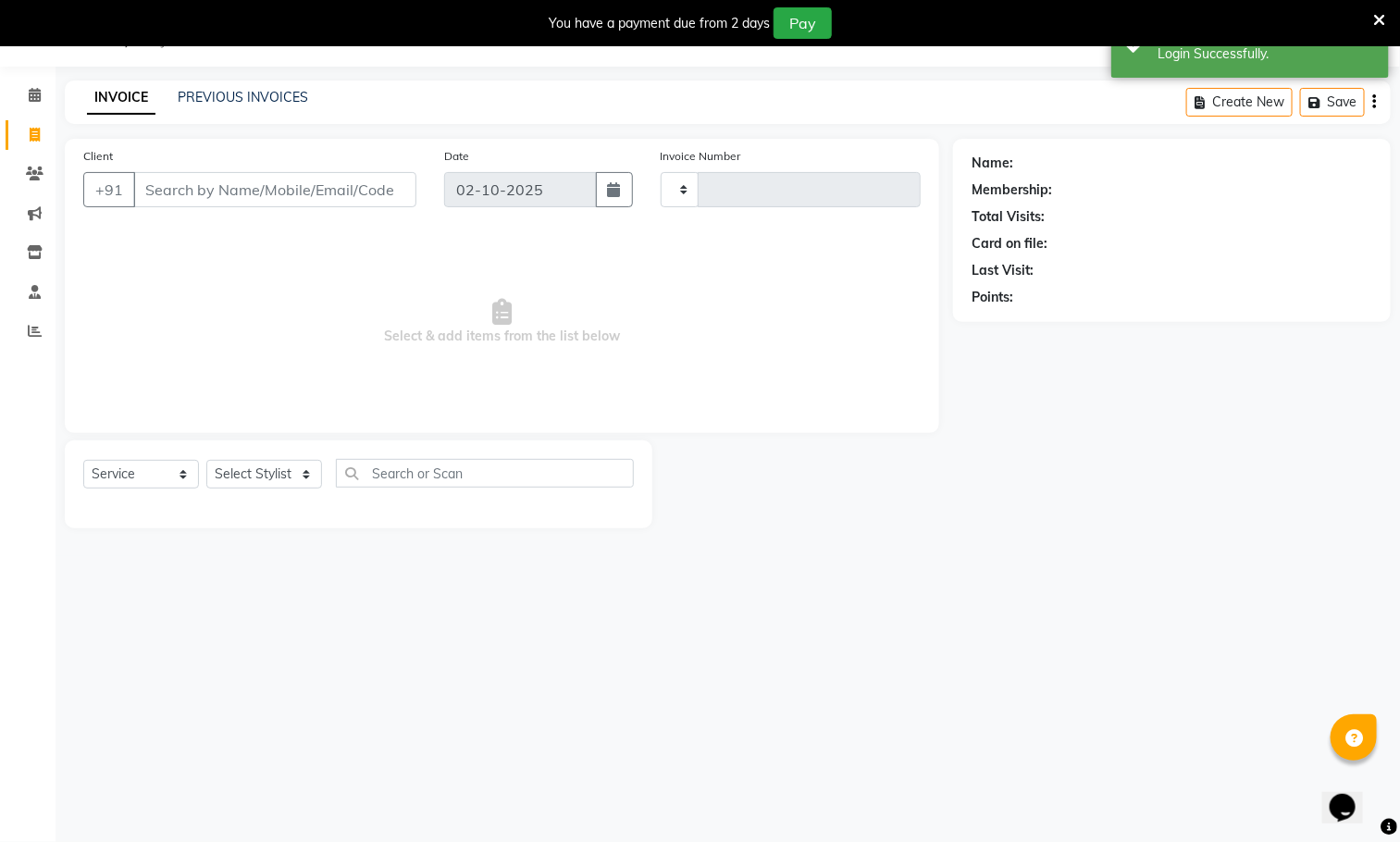
type input "1642"
select select "5659"
click at [242, 92] on link "PREVIOUS INVOICES" at bounding box center [242, 96] width 130 height 16
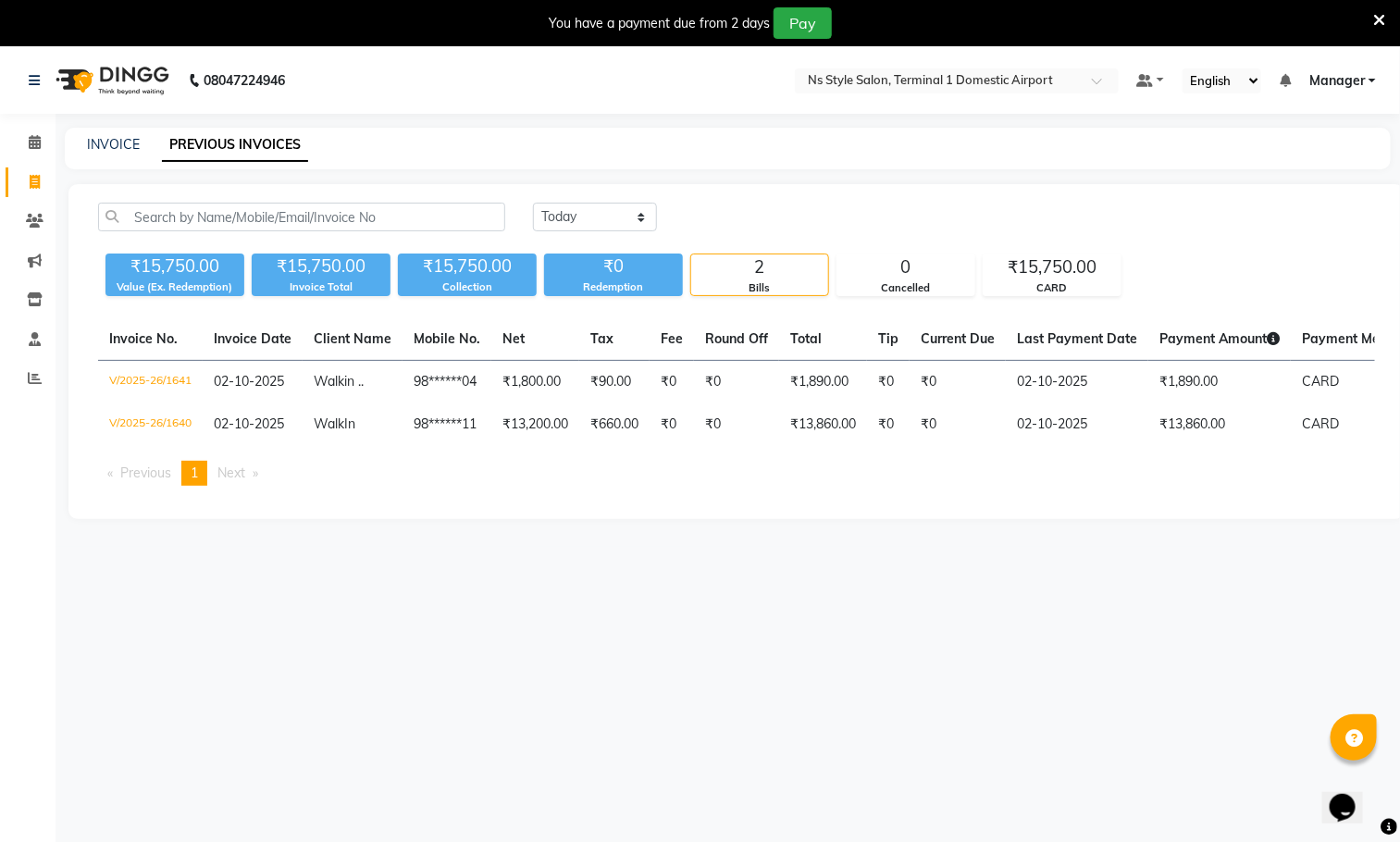
scroll to position [0, 1]
click at [118, 142] on link "INVOICE" at bounding box center [113, 144] width 53 height 16
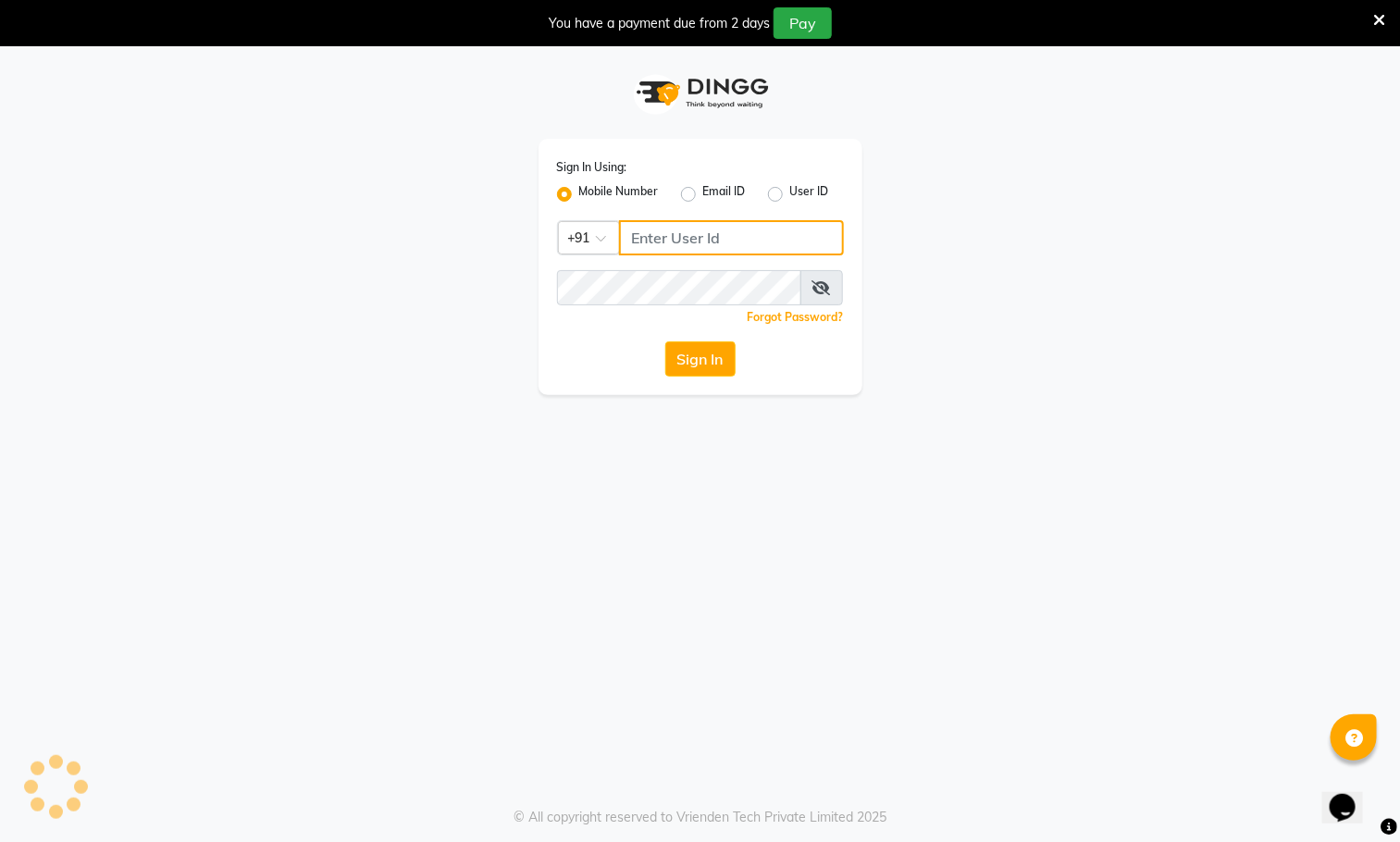
type input "9930388551"
click at [711, 350] on button "Sign In" at bounding box center [700, 358] width 70 height 36
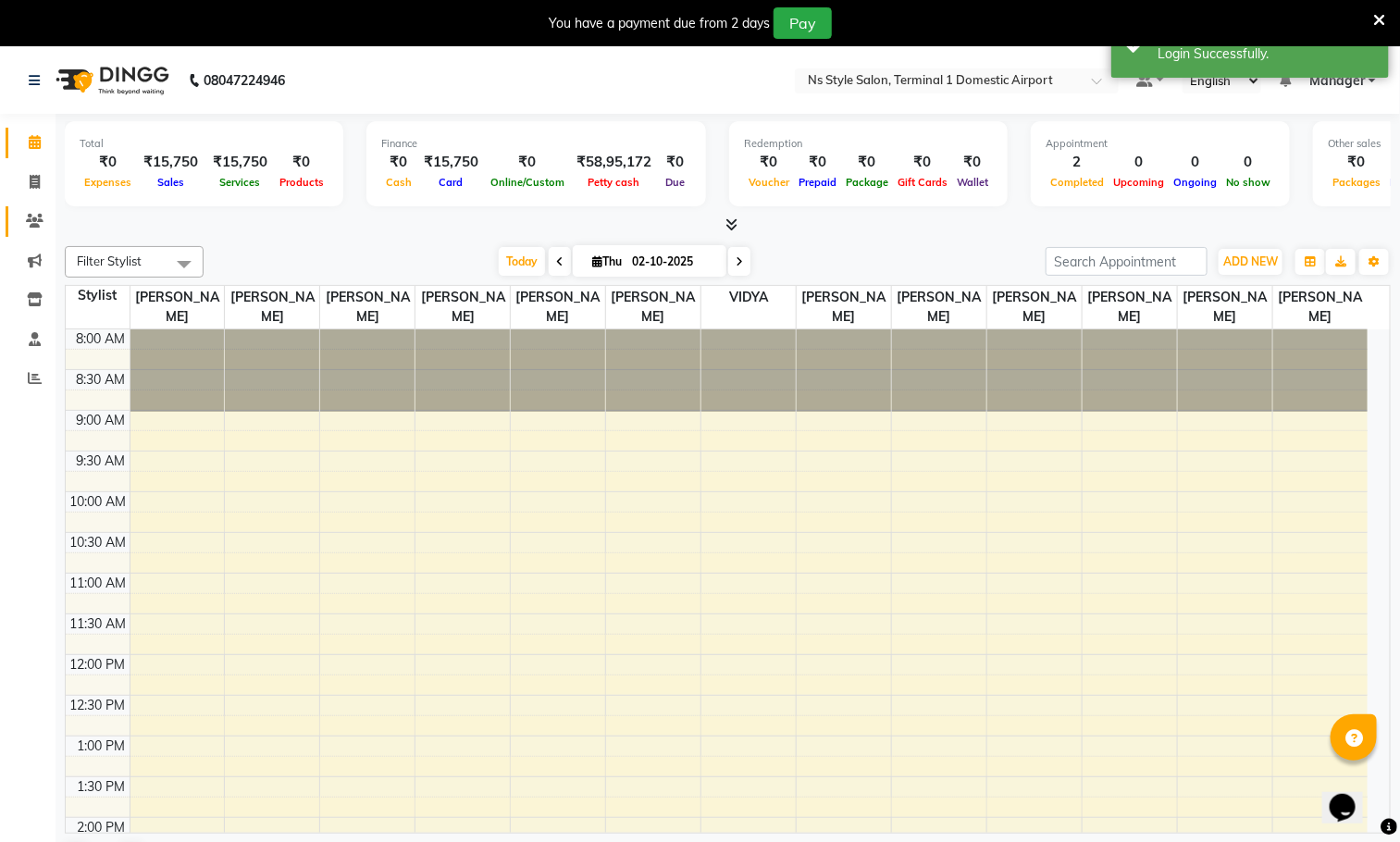
click at [35, 218] on icon at bounding box center [35, 221] width 17 height 13
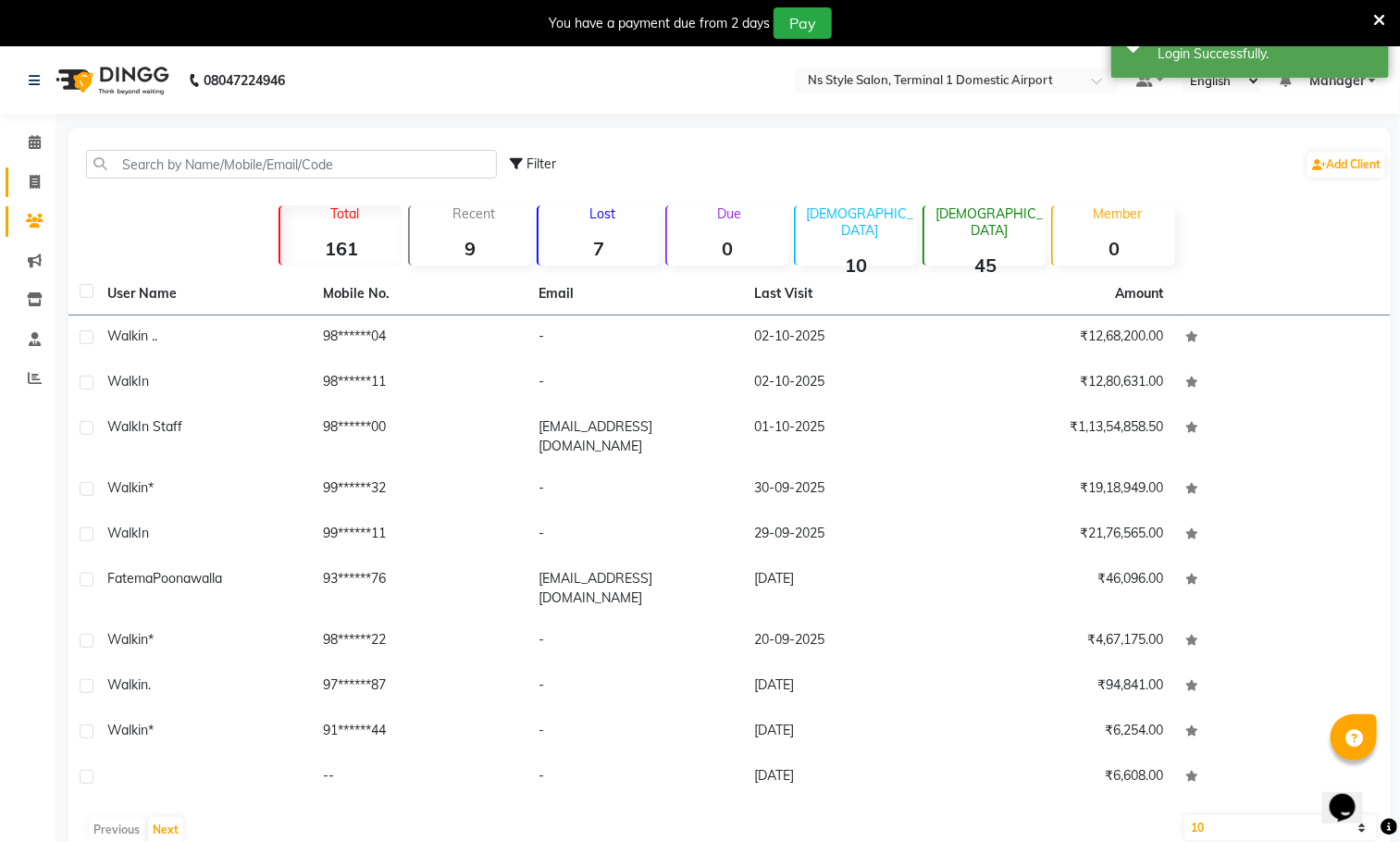
click at [35, 180] on icon at bounding box center [35, 182] width 11 height 13
select select "5659"
select select "service"
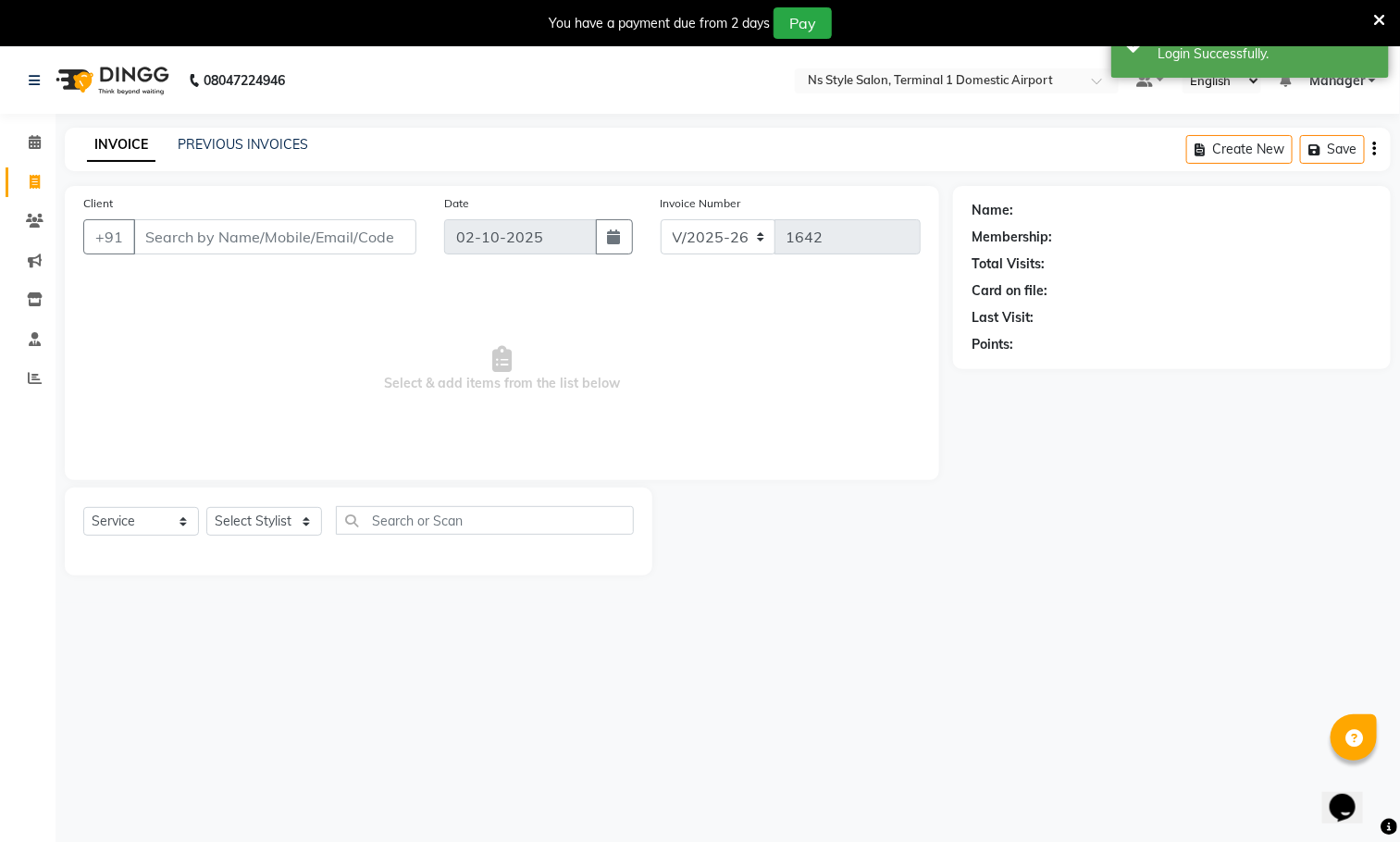
scroll to position [47, 0]
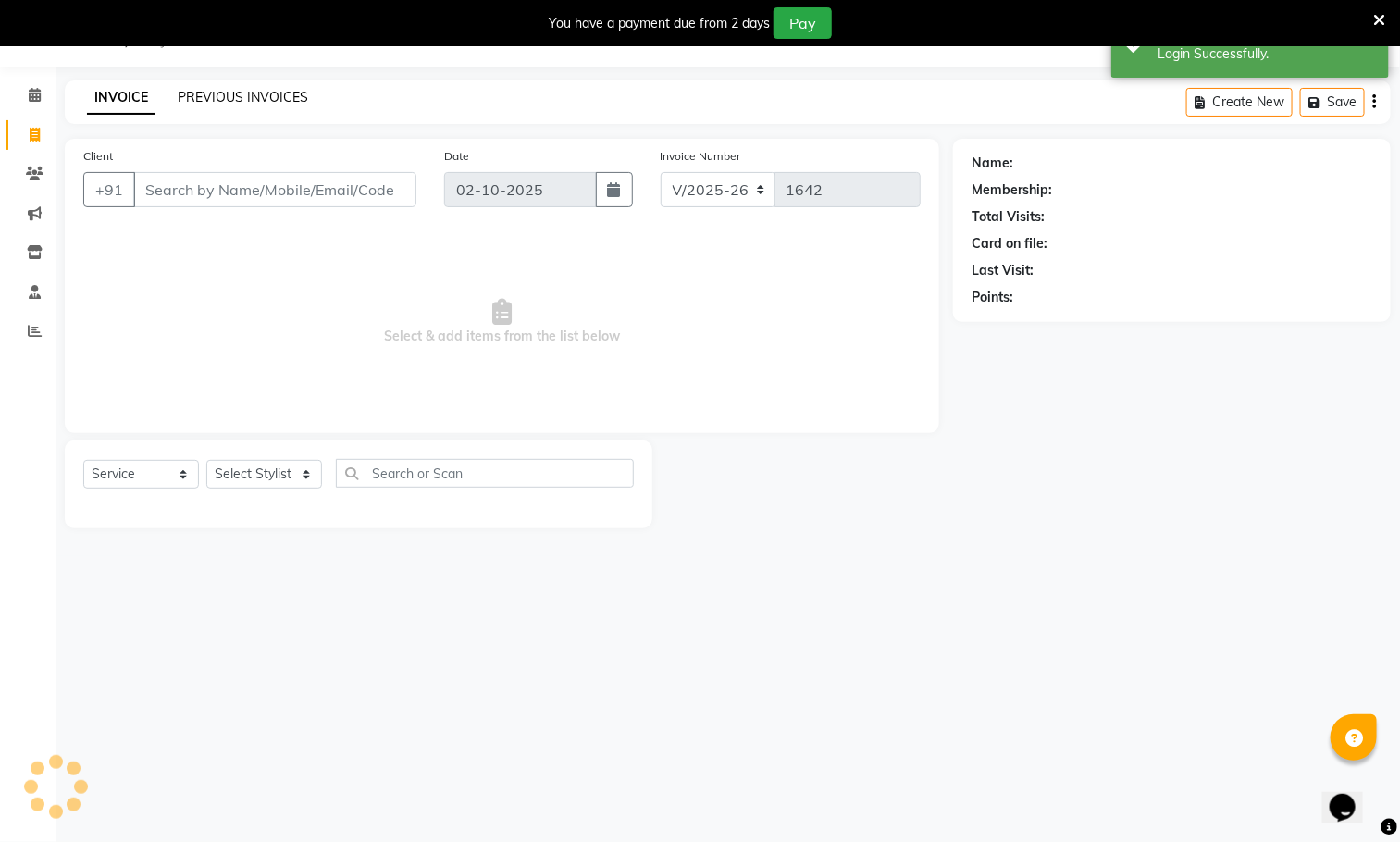
click at [287, 92] on link "PREVIOUS INVOICES" at bounding box center [242, 96] width 130 height 16
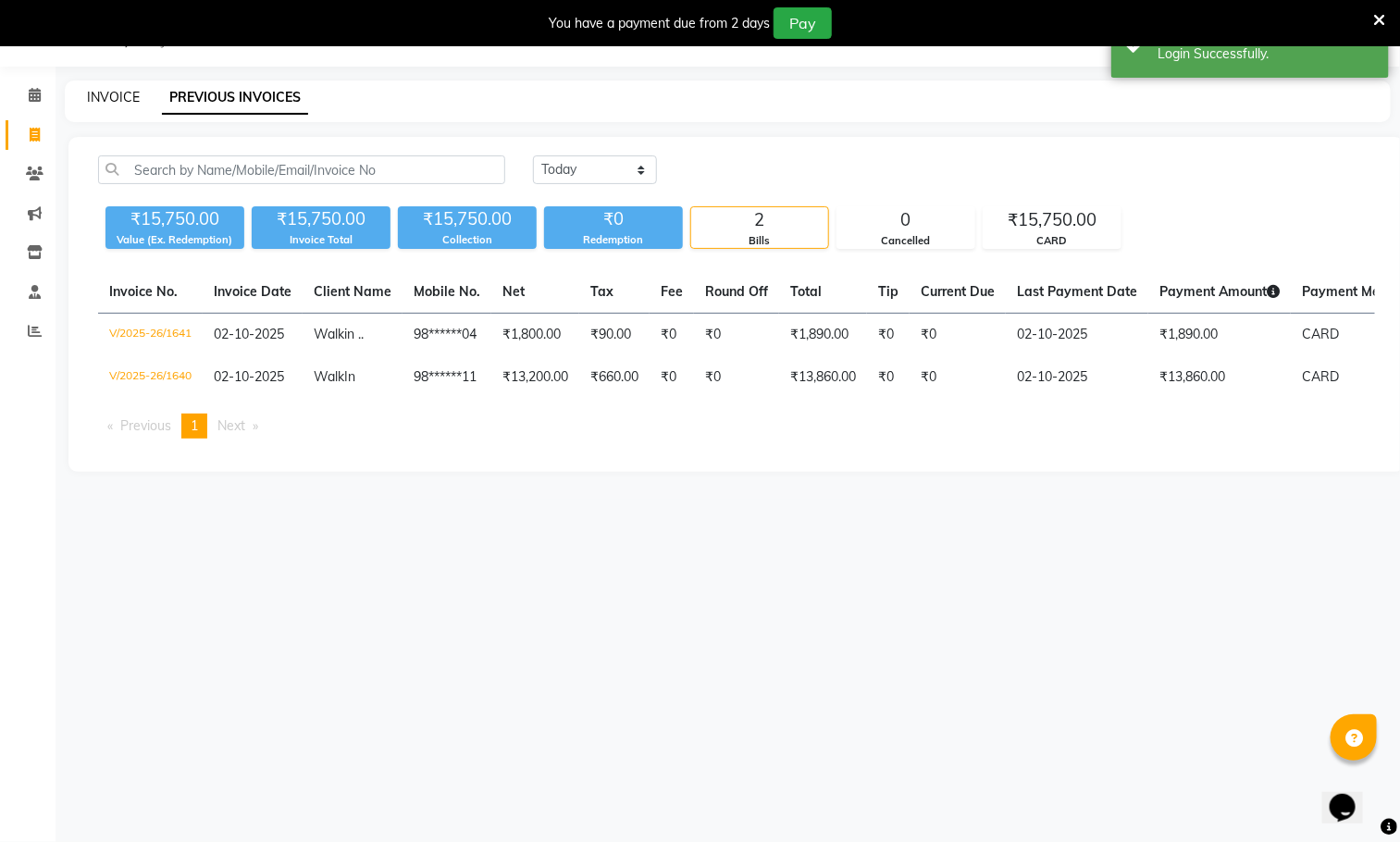
click at [106, 95] on link "INVOICE" at bounding box center [113, 96] width 53 height 16
select select "service"
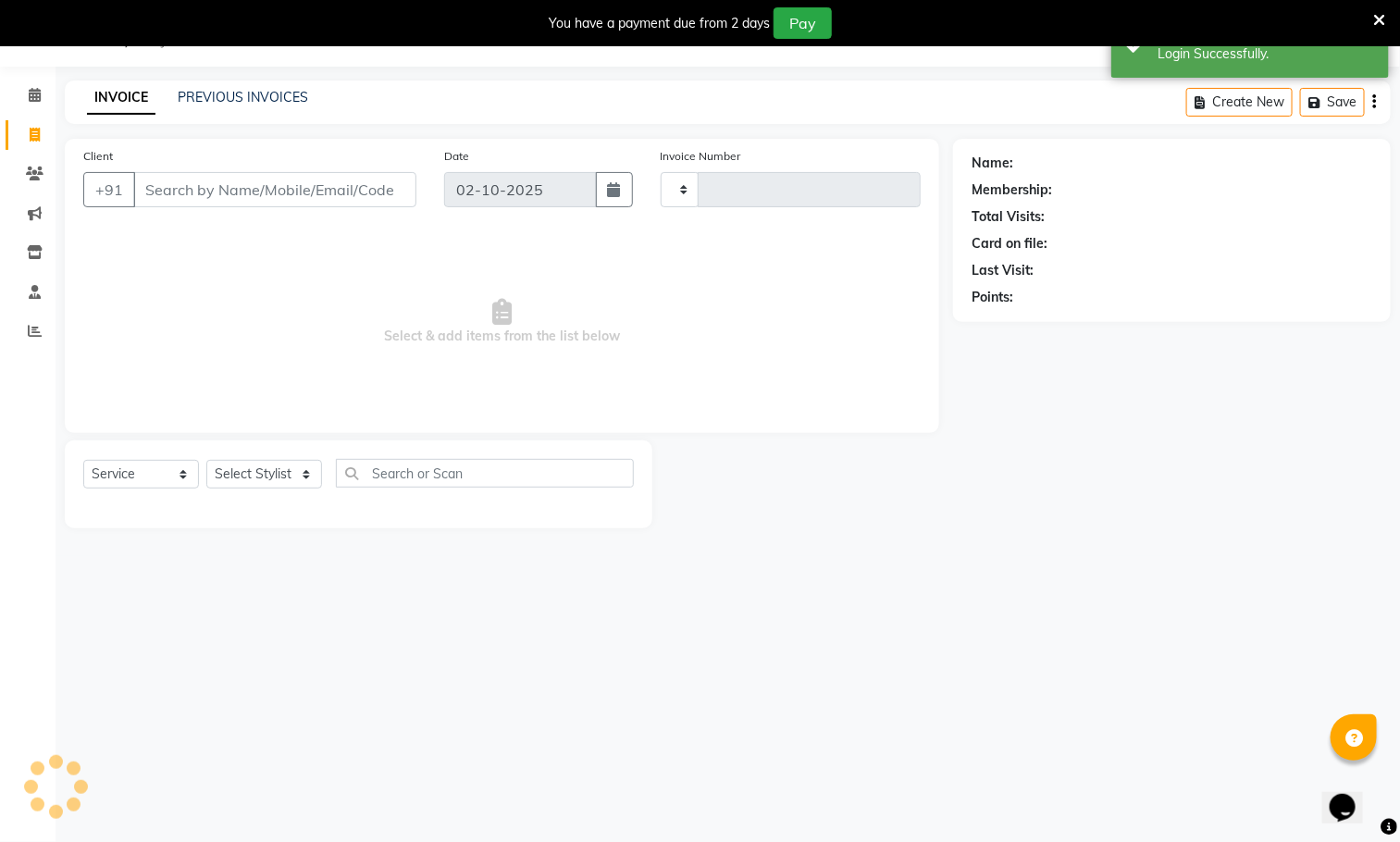
type input "1642"
select select "5659"
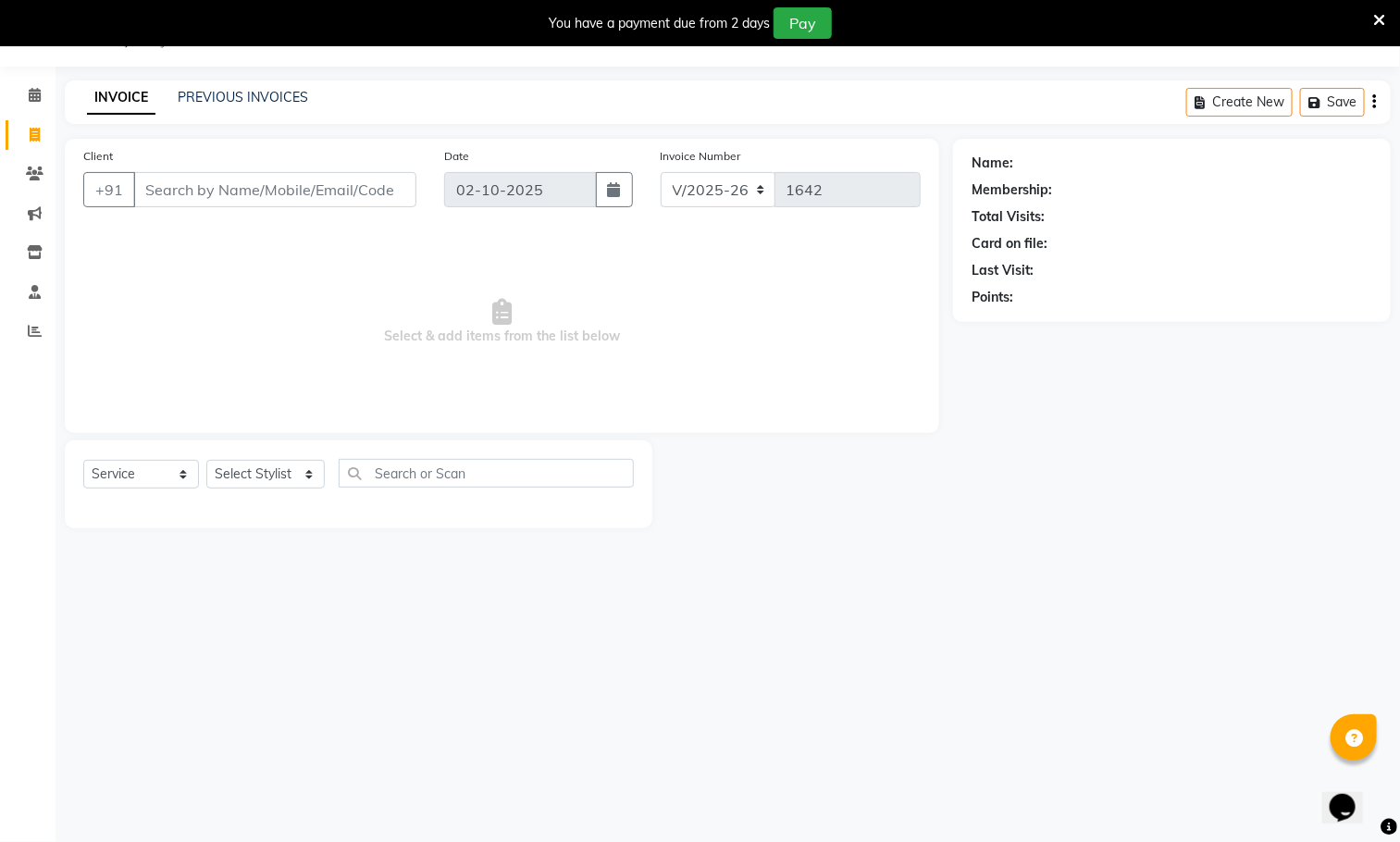
click at [248, 66] on div "08047224946 Select Location × Ns Style Salon, Terminal 1 Domestic Airport Defau…" at bounding box center [700, 421] width 1400 height 842
click at [234, 98] on link "PREVIOUS INVOICES" at bounding box center [242, 96] width 130 height 16
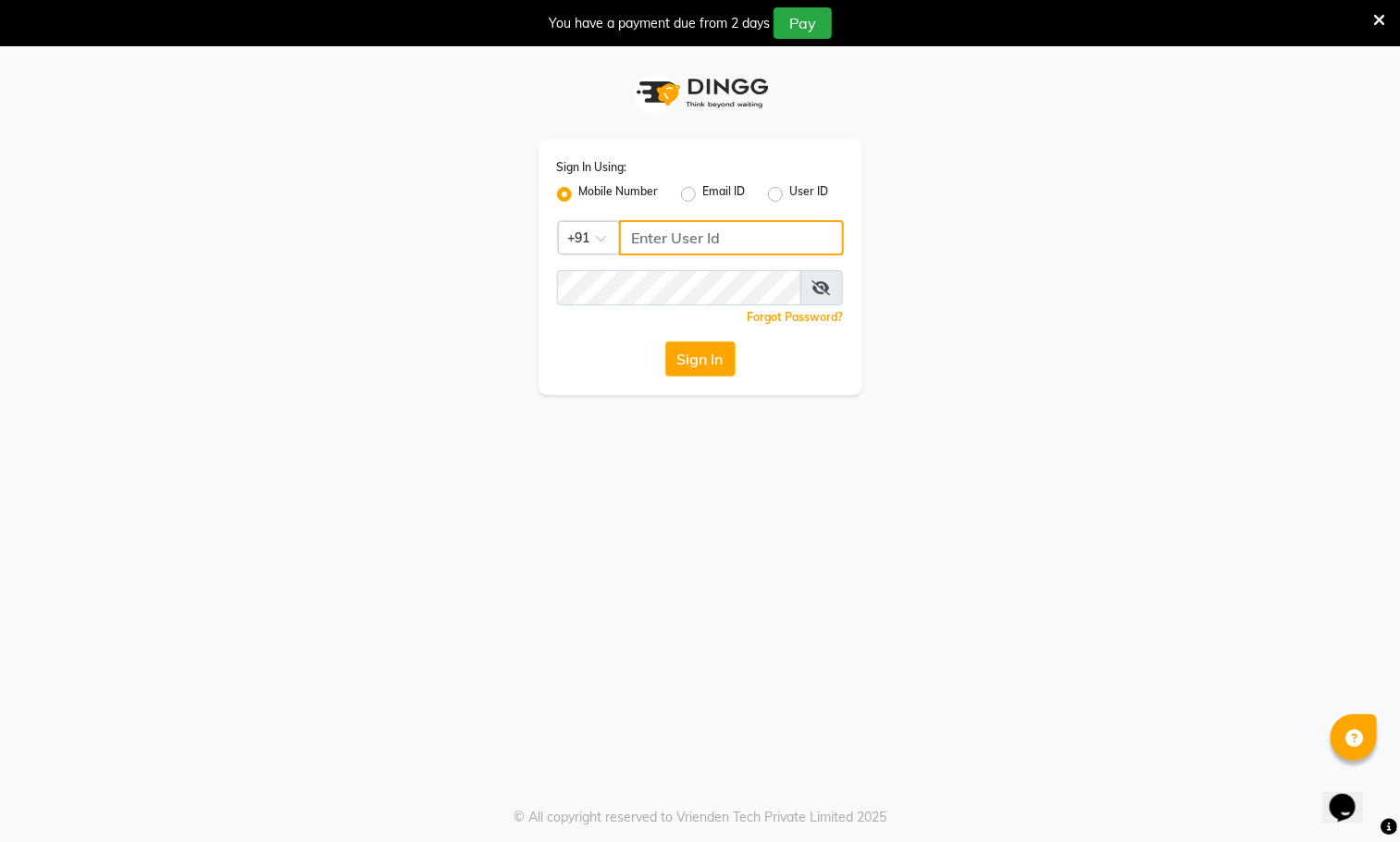
type input "9930388551"
